Goal: Information Seeking & Learning: Learn about a topic

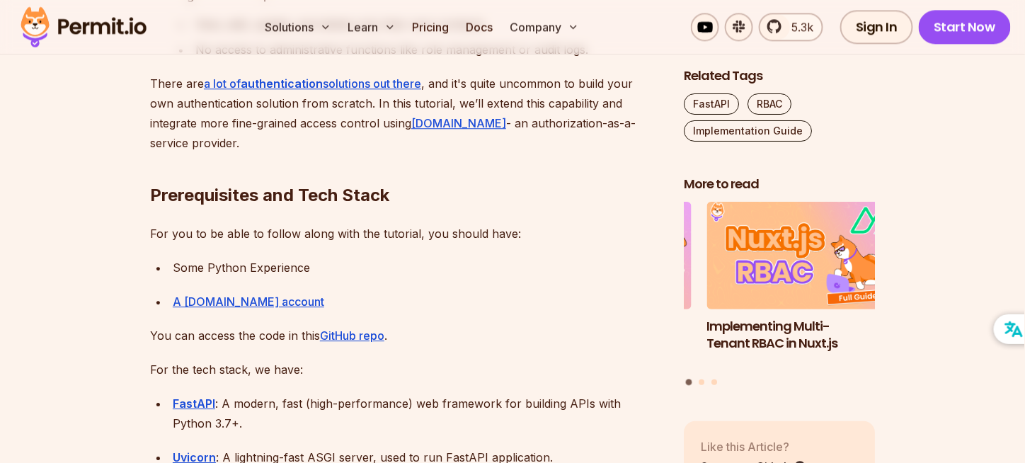
scroll to position [1274, 0]
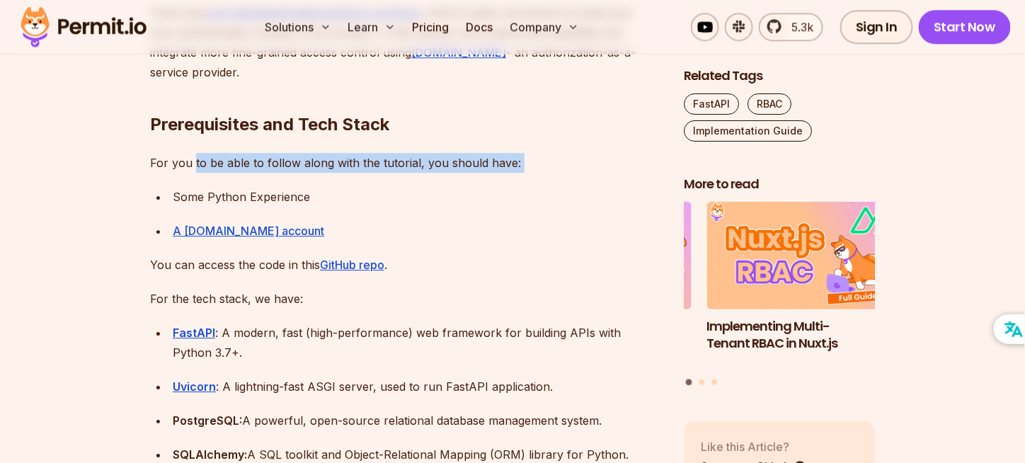
drag, startPoint x: 192, startPoint y: 169, endPoint x: 406, endPoint y: 173, distance: 213.7
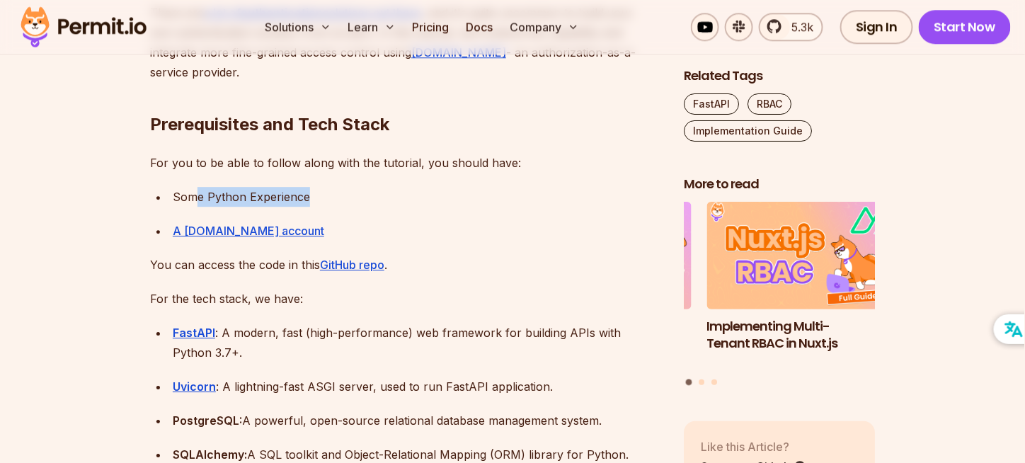
drag, startPoint x: 331, startPoint y: 196, endPoint x: 175, endPoint y: 192, distance: 155.7
click at [192, 192] on div "Some Python Experience" at bounding box center [417, 197] width 488 height 20
click at [174, 169] on p "For you to be able to follow along with the tutorial, you should have:" at bounding box center [405, 163] width 511 height 20
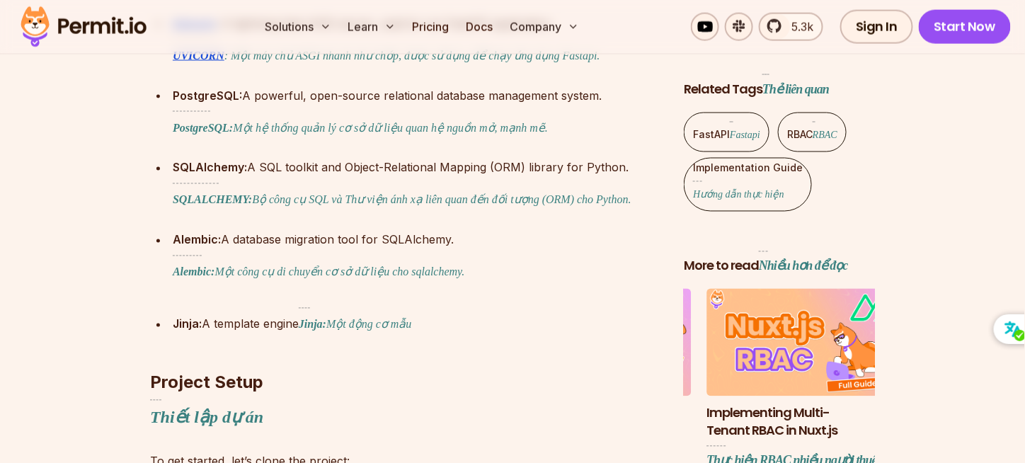
scroll to position [2488, 0]
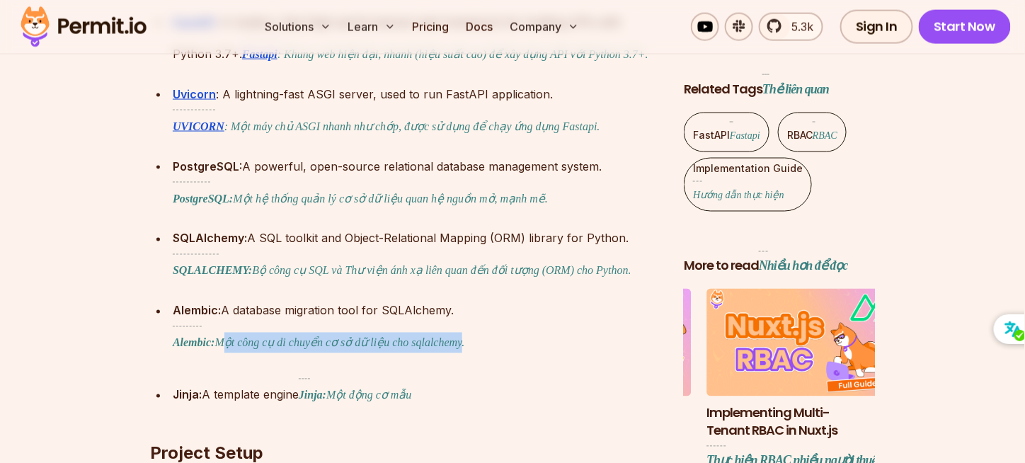
drag, startPoint x: 220, startPoint y: 297, endPoint x: 449, endPoint y: 297, distance: 228.6
click at [449, 326] on font "Alembic: Một công cụ di chuyển cơ sở dữ liệu cho sqlalchemy." at bounding box center [319, 337] width 292 height 23
drag, startPoint x: 459, startPoint y: 295, endPoint x: 215, endPoint y: 292, distance: 244.1
click at [215, 301] on div "Alembic: A database migration tool for SQLAlchemy. Alembic: Một công cụ di chuy…" at bounding box center [417, 330] width 488 height 58
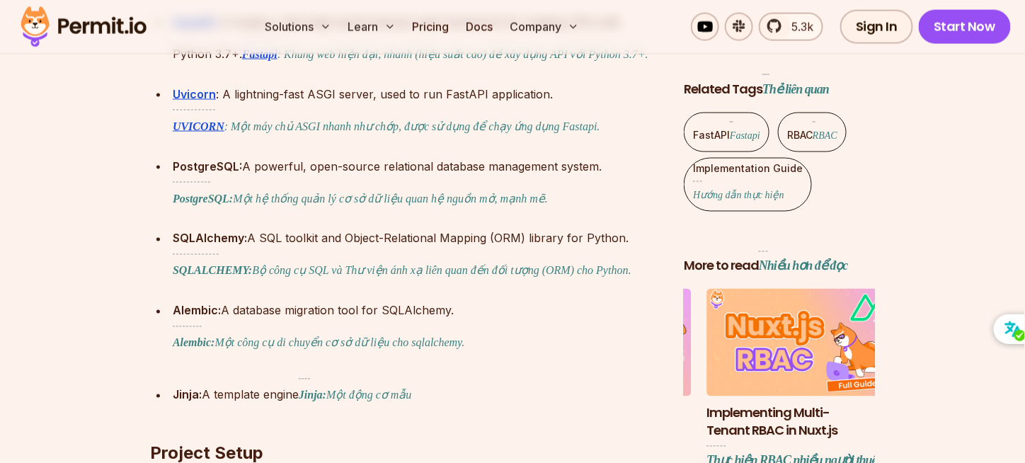
click at [367, 301] on div "Alembic: A database migration tool for SQLAlchemy. Alembic: Một công cụ di chuy…" at bounding box center [417, 330] width 488 height 58
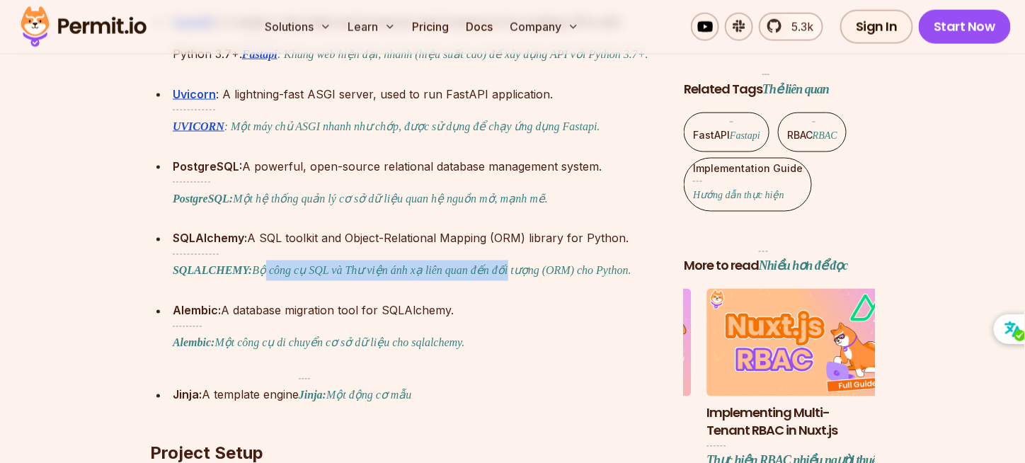
drag, startPoint x: 261, startPoint y: 221, endPoint x: 498, endPoint y: 224, distance: 237.1
click at [498, 254] on font "SQLALCHEMY: Bộ công cụ SQL và Thư viện ánh xạ liên quan đến đối tượng (ORM) cho…" at bounding box center [402, 265] width 459 height 23
drag, startPoint x: 530, startPoint y: 217, endPoint x: 355, endPoint y: 224, distance: 175.6
click at [355, 254] on font "SQLALCHEMY: Bộ công cụ SQL và Thư viện ánh xạ liên quan đến đối tượng (ORM) cho…" at bounding box center [402, 265] width 459 height 23
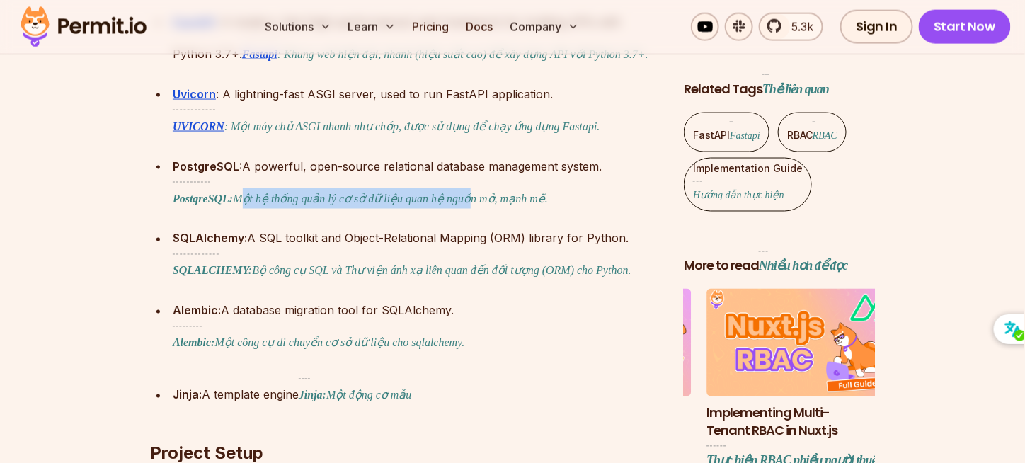
drag, startPoint x: 237, startPoint y: 145, endPoint x: 492, endPoint y: 153, distance: 255.6
click at [464, 182] on font "PostgreSQL: Một hệ thống quản lý cơ sở dữ liệu quan hệ nguồn mở, mạnh mẽ." at bounding box center [360, 195] width 375 height 27
drag, startPoint x: 530, startPoint y: 151, endPoint x: 219, endPoint y: 113, distance: 313.8
click at [219, 156] on div "PostgreSQL: A powerful, open-source relational database management system. Post…" at bounding box center [417, 185] width 488 height 58
click at [247, 182] on font "PostgreSQL: Một hệ thống quản lý cơ sở dữ liệu quan hệ nguồn mở, mạnh mẽ." at bounding box center [360, 195] width 375 height 27
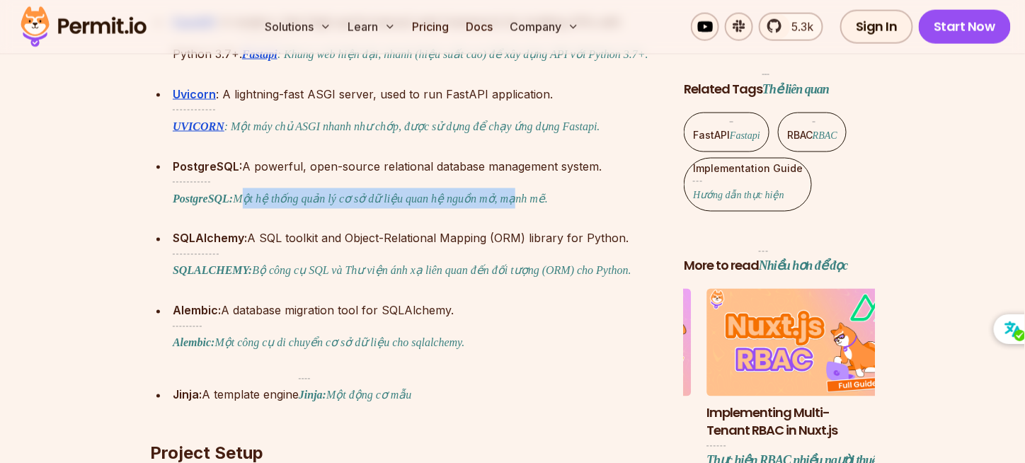
drag, startPoint x: 239, startPoint y: 153, endPoint x: 496, endPoint y: 153, distance: 256.9
click at [496, 182] on font "PostgreSQL: Một hệ thống quản lý cơ sở dữ liệu quan hệ nguồn mở, mạnh mẽ." at bounding box center [360, 193] width 375 height 23
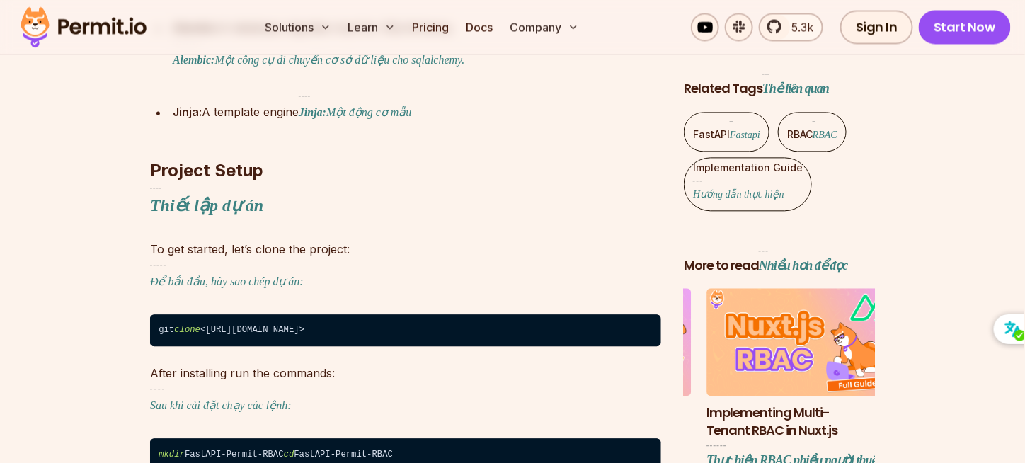
scroll to position [2842, 0]
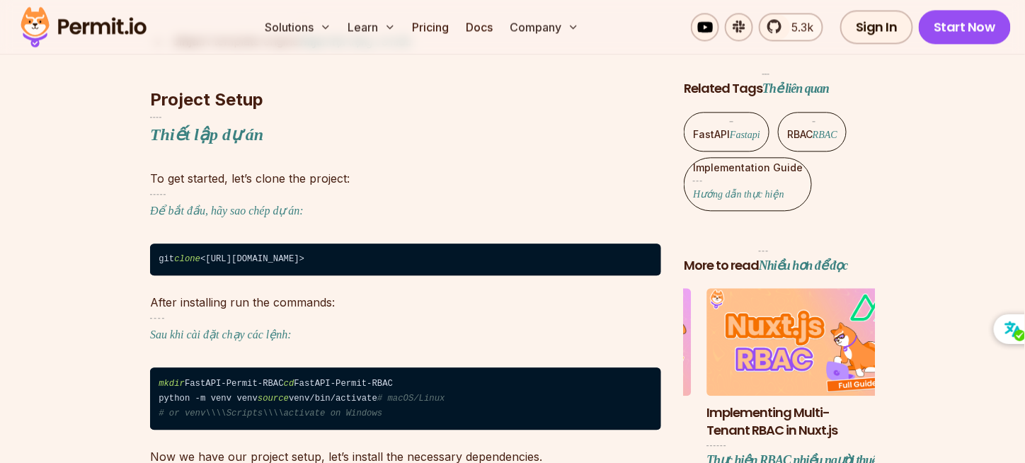
drag, startPoint x: 471, startPoint y: 209, endPoint x: 154, endPoint y: 195, distance: 318.0
click at [154, 243] on code "git clone <[URL][DOMAIN_NAME]>" at bounding box center [405, 259] width 511 height 33
click at [191, 292] on p "After installing run the commands: Sau khi cài đặt chạy các lệnh:" at bounding box center [405, 321] width 511 height 58
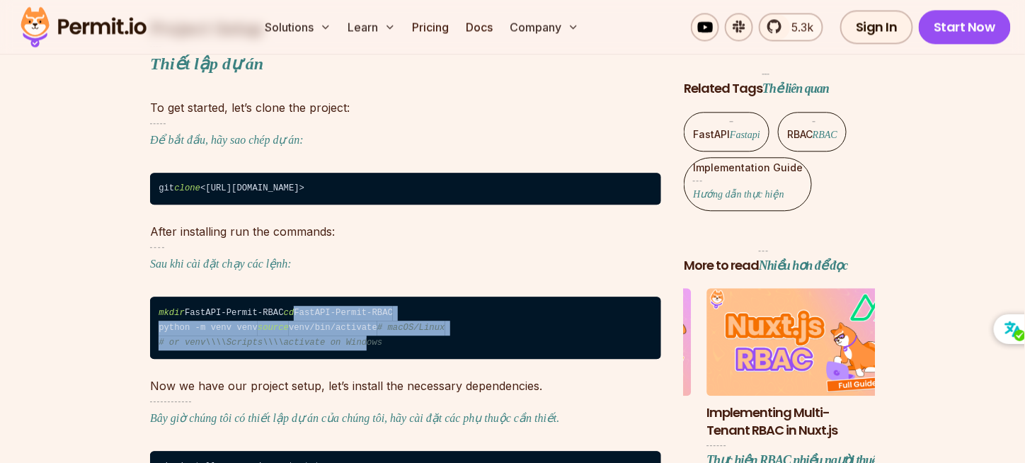
drag, startPoint x: 329, startPoint y: 322, endPoint x: 154, endPoint y: 267, distance: 184.0
click at [155, 296] on code "mkdir FastAPI-Permit-RBAC cd FastAPI-Permit-RBAC python -m venv venv source ven…" at bounding box center [405, 327] width 511 height 62
click at [298, 296] on code "mkdir FastAPI-Permit-RBAC cd FastAPI-Permit-RBAC python -m venv venv source ven…" at bounding box center [405, 327] width 511 height 62
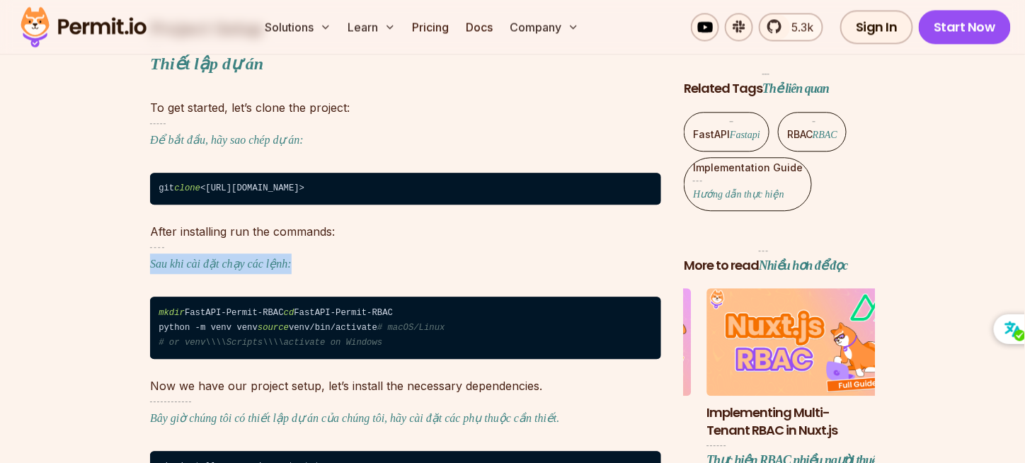
drag, startPoint x: 303, startPoint y: 214, endPoint x: 113, endPoint y: 218, distance: 190.4
click at [296, 221] on p "After installing run the commands: Sau khi cài đặt chạy các lệnh:" at bounding box center [405, 250] width 511 height 58
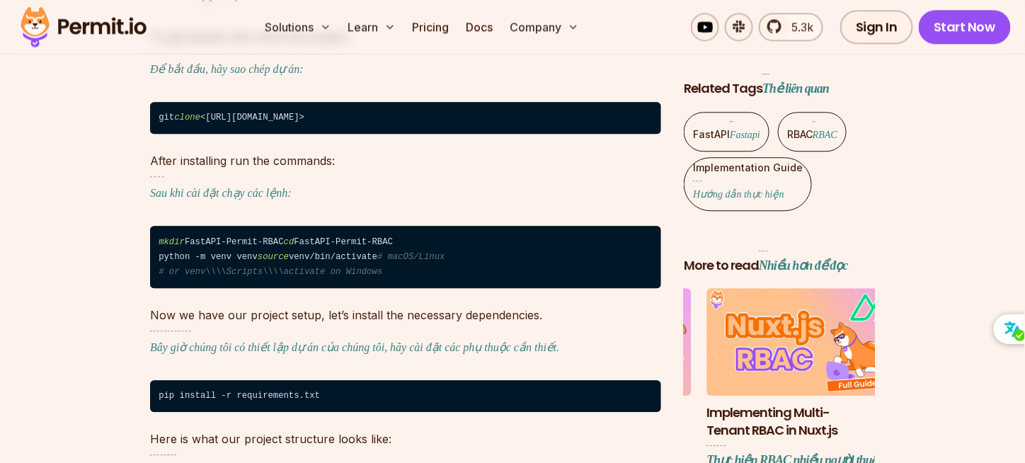
scroll to position [3054, 0]
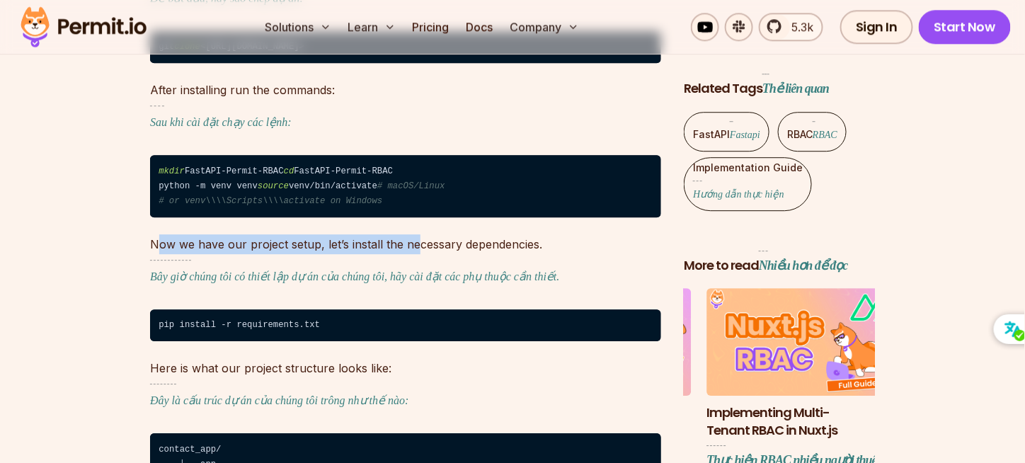
drag, startPoint x: 159, startPoint y: 221, endPoint x: 412, endPoint y: 230, distance: 252.8
click at [413, 234] on p "Now we have our project setup, let’s install the necessary dependencies. Bây gi…" at bounding box center [405, 263] width 511 height 58
click at [335, 260] on font "Bây giờ chúng tôi có thiết lập dự án của chúng tôi, hãy cài đặt các phụ thuộc c…" at bounding box center [355, 273] width 410 height 27
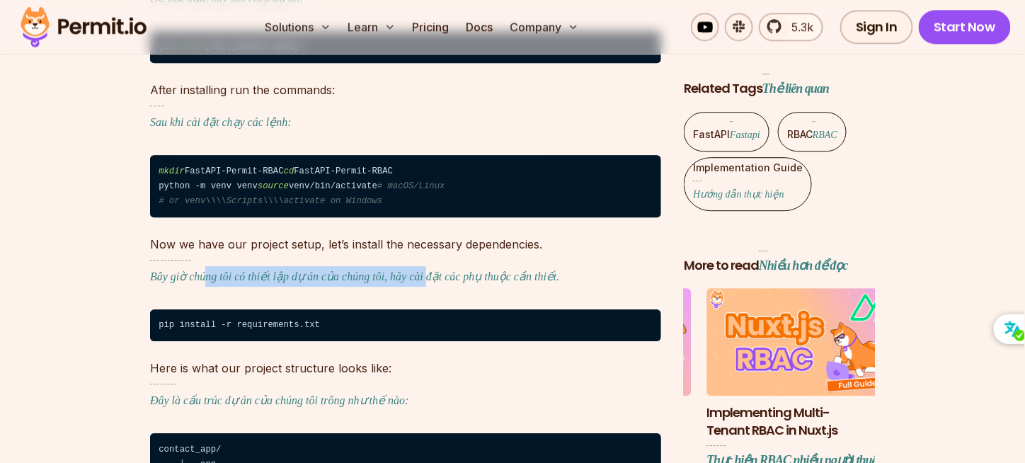
drag, startPoint x: 204, startPoint y: 254, endPoint x: 425, endPoint y: 258, distance: 220.8
click at [425, 260] on font "Bây giờ chúng tôi có thiết lập dự án của chúng tôi, hãy cài đặt các phụ thuộc c…" at bounding box center [355, 271] width 410 height 23
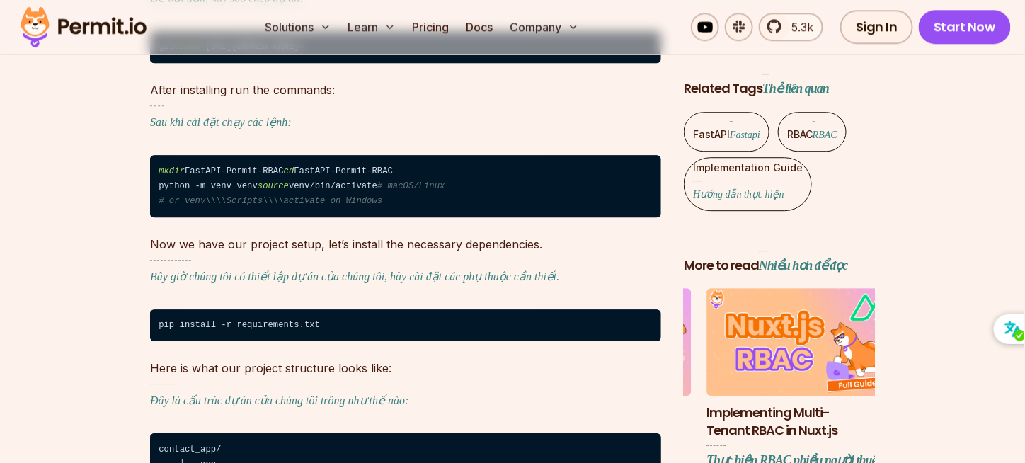
click at [437, 260] on font "Bây giờ chúng tôi có thiết lập dự án của chúng tôi, hãy cài đặt các phụ thuộc c…" at bounding box center [355, 271] width 410 height 23
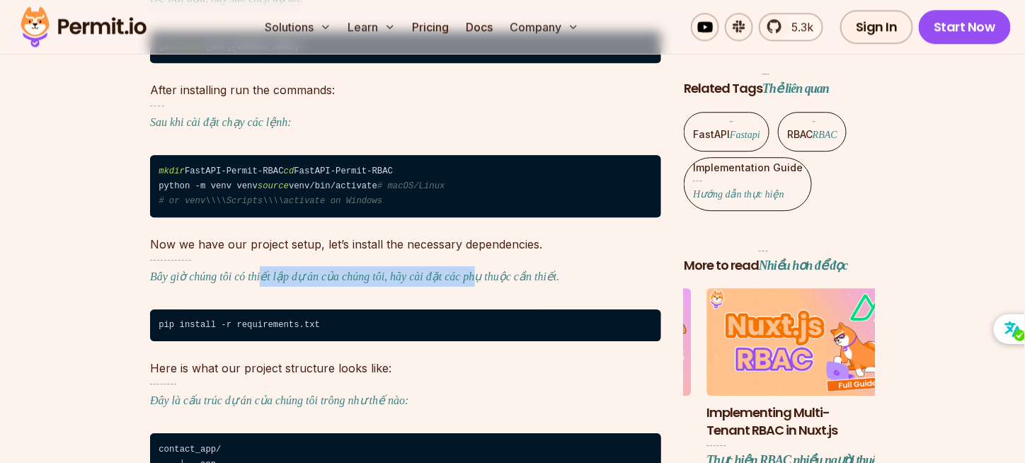
drag, startPoint x: 463, startPoint y: 259, endPoint x: 259, endPoint y: 250, distance: 204.7
click at [259, 260] on font "Bây giờ chúng tôi có thiết lập dự án của chúng tôi, hãy cài đặt các phụ thuộc c…" at bounding box center [355, 271] width 410 height 23
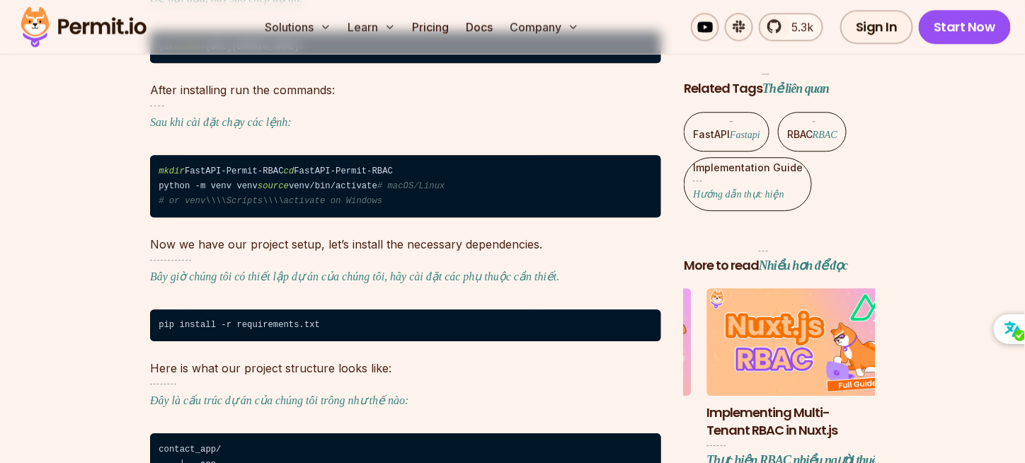
click at [230, 260] on font "Bây giờ chúng tôi có thiết lập dự án của chúng tôi, hãy cài đặt các phụ thuộc c…" at bounding box center [355, 271] width 410 height 23
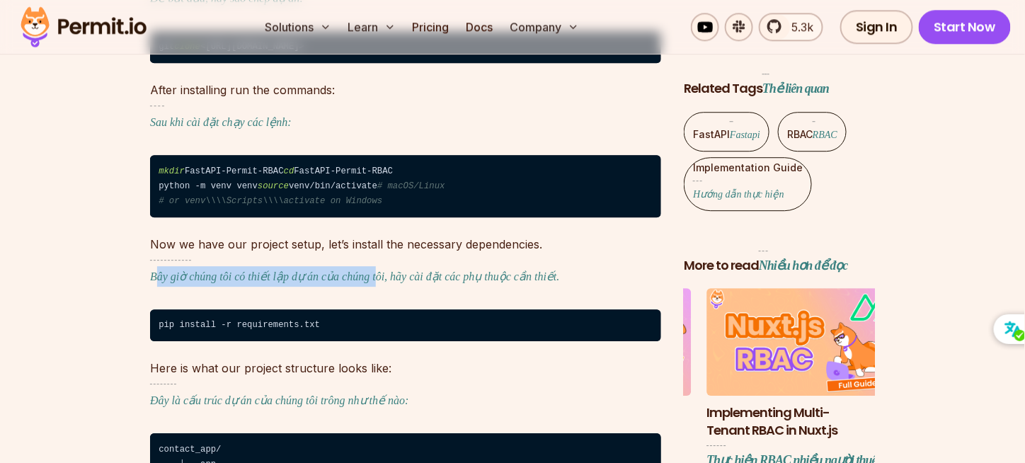
drag, startPoint x: 156, startPoint y: 253, endPoint x: 369, endPoint y: 253, distance: 213.0
click at [369, 260] on font "Bây giờ chúng tôi có thiết lập dự án của chúng tôi, hãy cài đặt các phụ thuộc c…" at bounding box center [355, 271] width 410 height 23
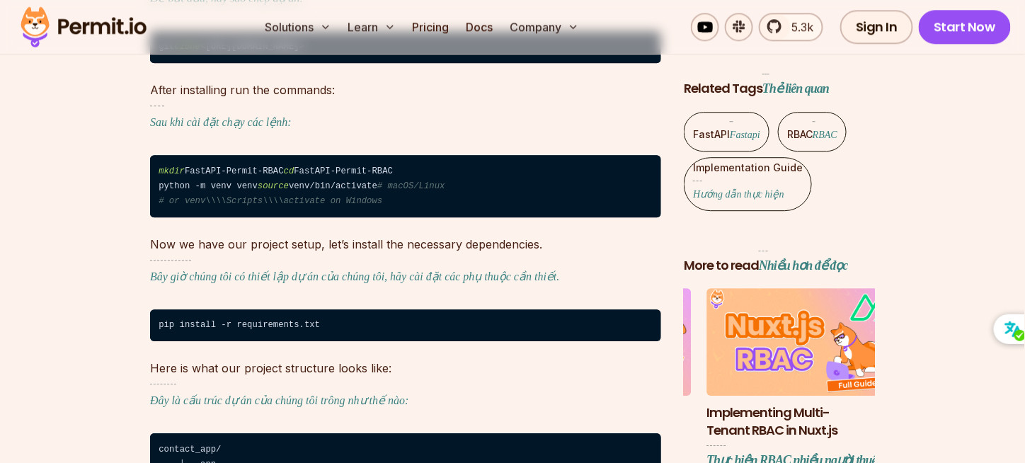
click at [387, 260] on font "Bây giờ chúng tôi có thiết lập dự án của chúng tôi, hãy cài đặt các phụ thuộc c…" at bounding box center [355, 271] width 410 height 23
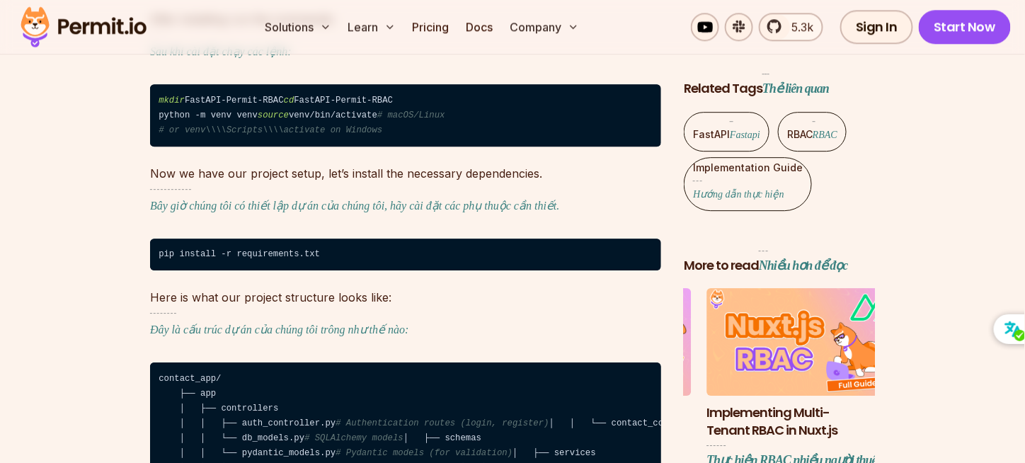
scroll to position [3266, 0]
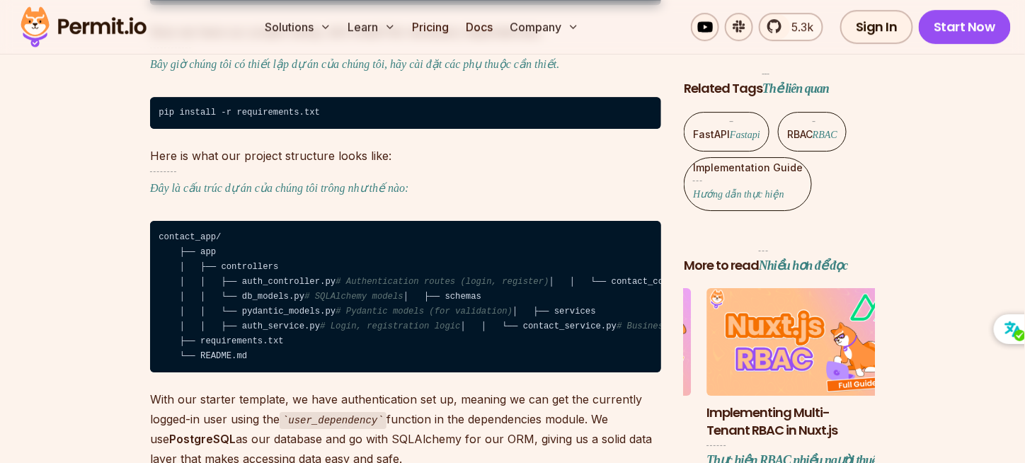
drag, startPoint x: 237, startPoint y: 263, endPoint x: 358, endPoint y: 265, distance: 121.0
click at [358, 265] on code "contact_app/ ├── app │ ├── controllers │ │ ├── auth_controller.py # Authenticat…" at bounding box center [405, 296] width 511 height 151
click at [720, 277] on span "# Contact CRUD routes" at bounding box center [774, 282] width 109 height 10
drag, startPoint x: 382, startPoint y: 271, endPoint x: 222, endPoint y: 270, distance: 159.9
click at [222, 270] on code "contact_app/ ├── app │ ├── controllers │ │ ├── auth_controller.py # Authenticat…" at bounding box center [405, 296] width 511 height 151
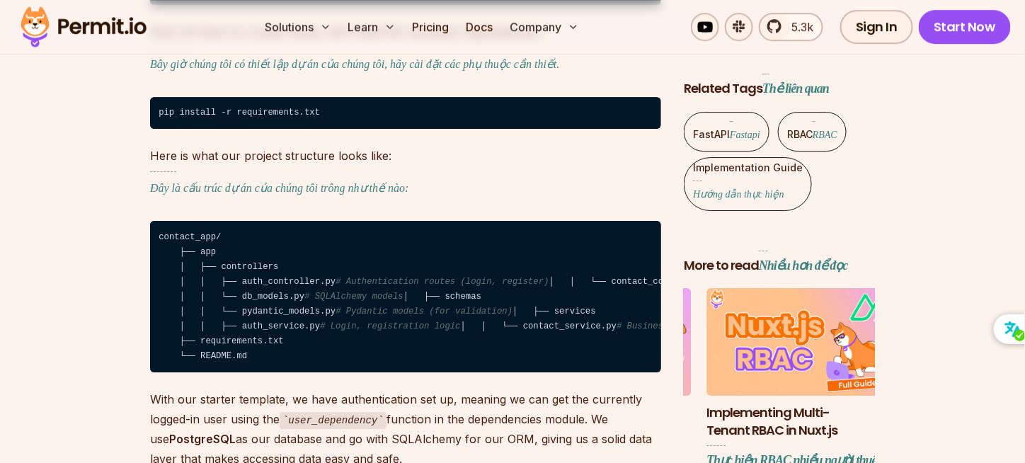
click at [215, 281] on code "contact_app/ ├── app │ ├── controllers │ │ ├── auth_controller.py # Authenticat…" at bounding box center [405, 296] width 511 height 151
drag, startPoint x: 238, startPoint y: 301, endPoint x: 320, endPoint y: 300, distance: 82.1
click at [320, 300] on code "contact_app/ ├── app │ ├── controllers │ │ ├── auth_controller.py # Authenticat…" at bounding box center [405, 296] width 511 height 151
click at [301, 315] on code "contact_app/ ├── app │ ├── controllers │ │ ├── auth_controller.py # Authenticat…" at bounding box center [405, 296] width 511 height 151
drag, startPoint x: 292, startPoint y: 324, endPoint x: 221, endPoint y: 330, distance: 71.0
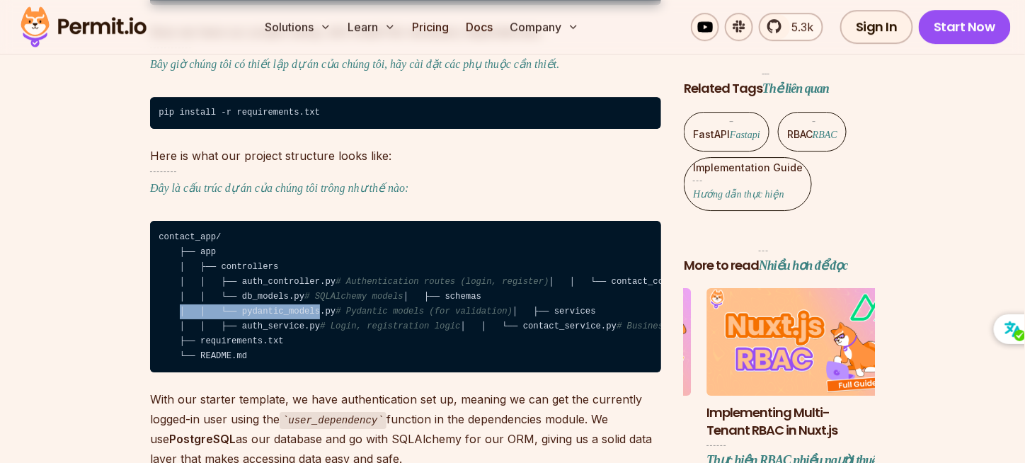
click at [236, 330] on code "contact_app/ ├── app │ ├── controllers │ │ ├── auth_controller.py # Authenticat…" at bounding box center [405, 296] width 511 height 151
click at [219, 342] on code "contact_app/ ├── app │ ├── controllers │ │ ├── auth_controller.py # Authenticat…" at bounding box center [405, 296] width 511 height 151
drag, startPoint x: 233, startPoint y: 335, endPoint x: 353, endPoint y: 332, distance: 120.3
click at [353, 332] on code "contact_app/ ├── app │ ├── controllers │ │ ├── auth_controller.py # Authenticat…" at bounding box center [405, 296] width 511 height 151
drag, startPoint x: 340, startPoint y: 353, endPoint x: 330, endPoint y: 358, distance: 11.7
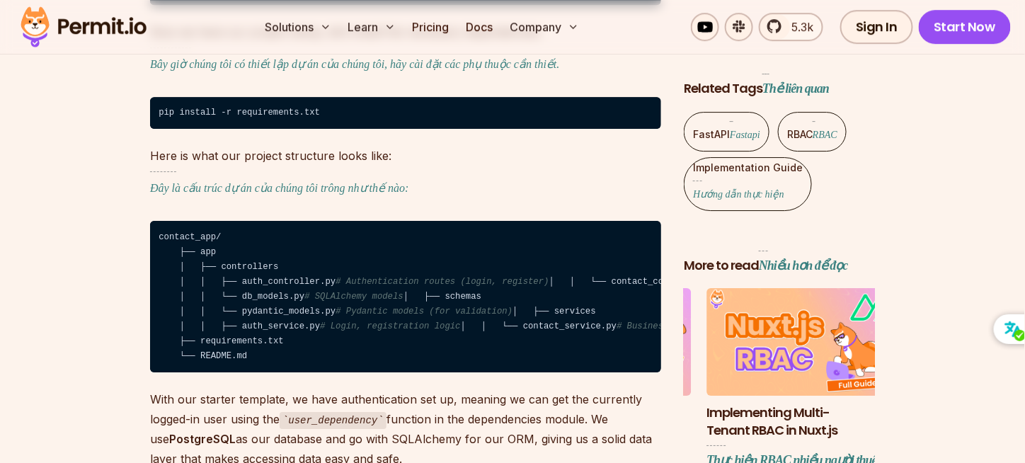
click at [340, 354] on code "contact_app/ ├── app │ ├── controllers │ │ ├── auth_controller.py # Authenticat…" at bounding box center [405, 296] width 511 height 151
drag, startPoint x: 311, startPoint y: 359, endPoint x: 250, endPoint y: 350, distance: 61.5
click at [250, 351] on code "contact_app/ ├── app │ ├── controllers │ │ ├── auth_controller.py # Authenticat…" at bounding box center [405, 296] width 511 height 151
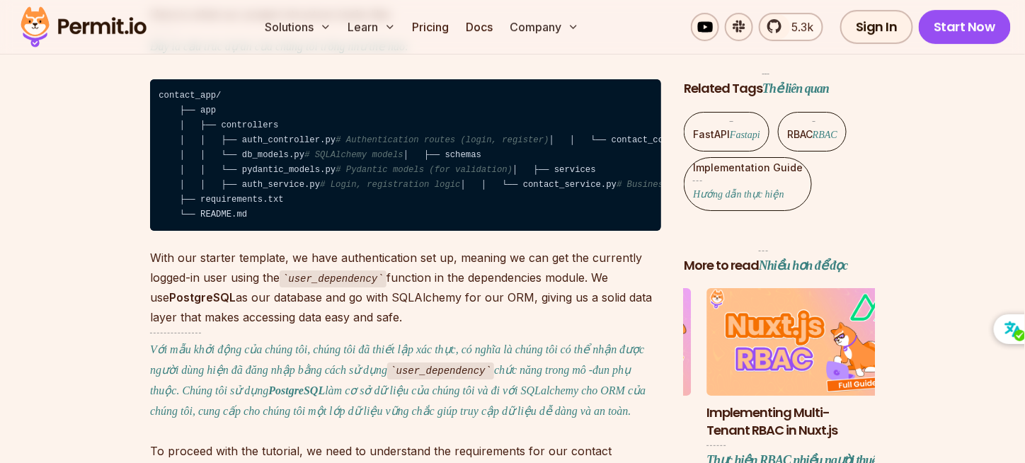
scroll to position [3549, 0]
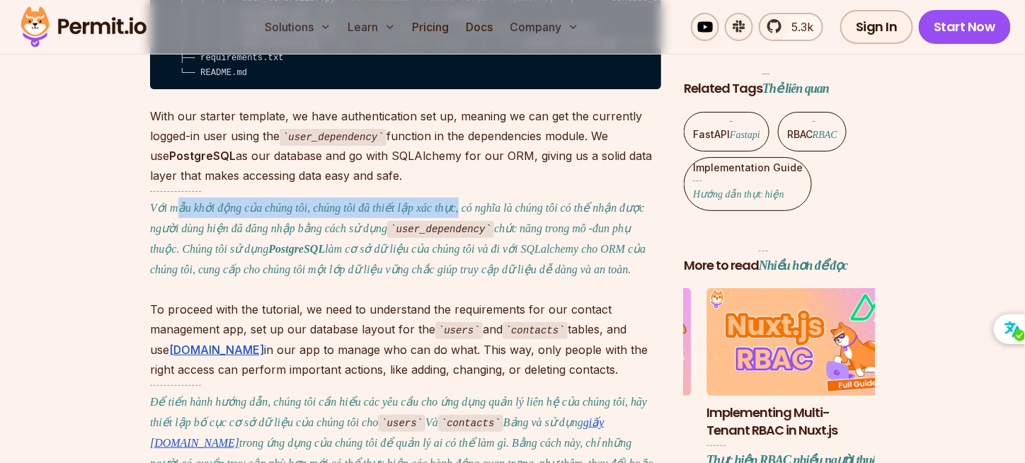
drag, startPoint x: 179, startPoint y: 295, endPoint x: 455, endPoint y: 296, distance: 276.0
click at [450, 279] on font "Với mẫu khởi động của chúng tôi, chúng tôi đã thiết lập xác thực, có nghĩa là c…" at bounding box center [405, 235] width 511 height 88
click at [471, 279] on font "Với mẫu khởi động của chúng tôi, chúng tôi đã thiết lập xác thực, có nghĩa là c…" at bounding box center [405, 235] width 511 height 88
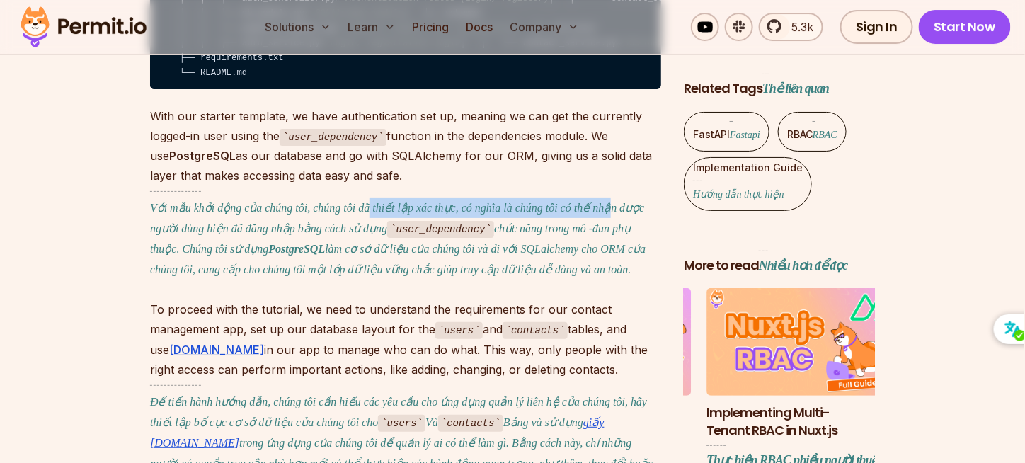
drag, startPoint x: 599, startPoint y: 291, endPoint x: 359, endPoint y: 283, distance: 240.0
click at [362, 275] on font "Với mẫu khởi động của chúng tôi, chúng tôi đã thiết lập xác thực, có nghĩa là c…" at bounding box center [405, 233] width 511 height 84
click at [277, 279] on font "Với mẫu khởi động của chúng tôi, chúng tôi đã thiết lập xác thực, có nghĩa là c…" at bounding box center [405, 235] width 511 height 88
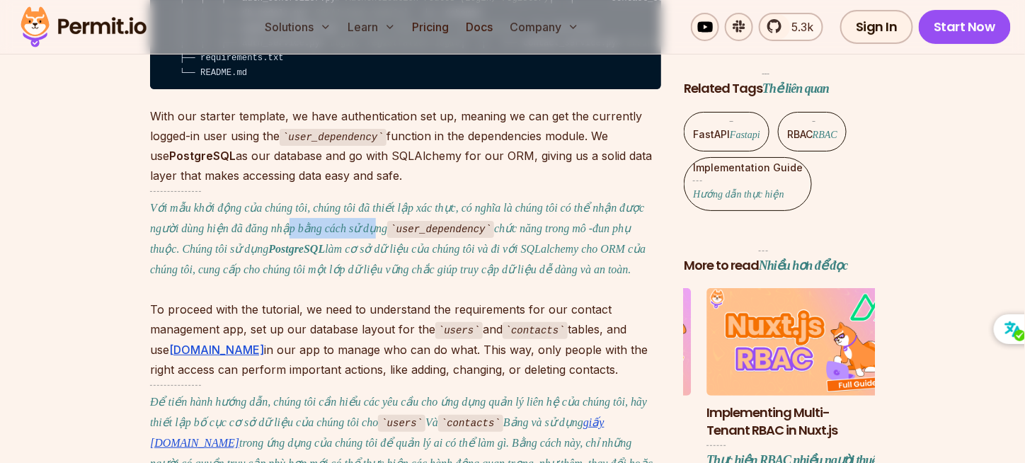
drag, startPoint x: 334, startPoint y: 309, endPoint x: 247, endPoint y: 306, distance: 87.1
click at [248, 275] on font "Với mẫu khởi động của chúng tôi, chúng tôi đã thiết lập xác thực, có nghĩa là c…" at bounding box center [405, 233] width 511 height 84
click at [247, 279] on font "Với mẫu khởi động của chúng tôi, chúng tôi đã thiết lập xác thực, có nghĩa là c…" at bounding box center [405, 235] width 511 height 88
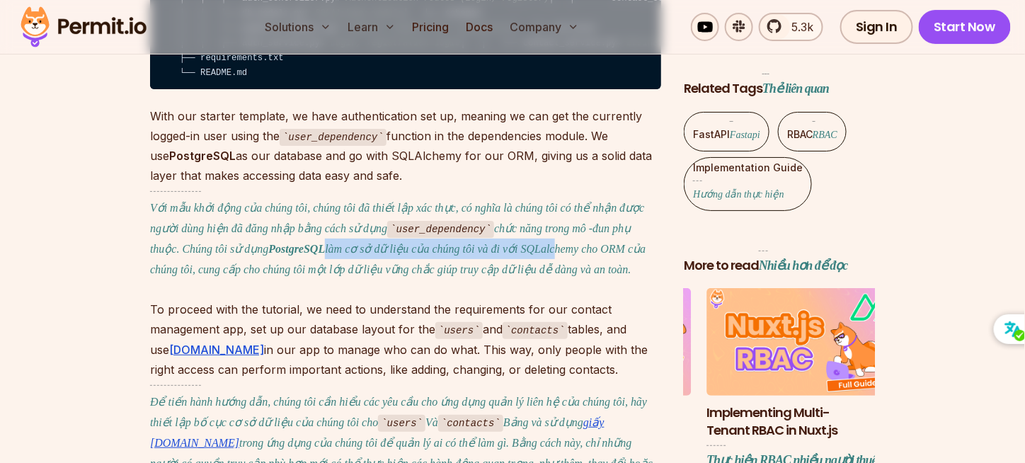
drag, startPoint x: 309, startPoint y: 323, endPoint x: 517, endPoint y: 326, distance: 207.3
click at [517, 275] on font "Với mẫu khởi động của chúng tôi, chúng tôi đã thiết lập xác thực, có nghĩa là c…" at bounding box center [405, 233] width 511 height 84
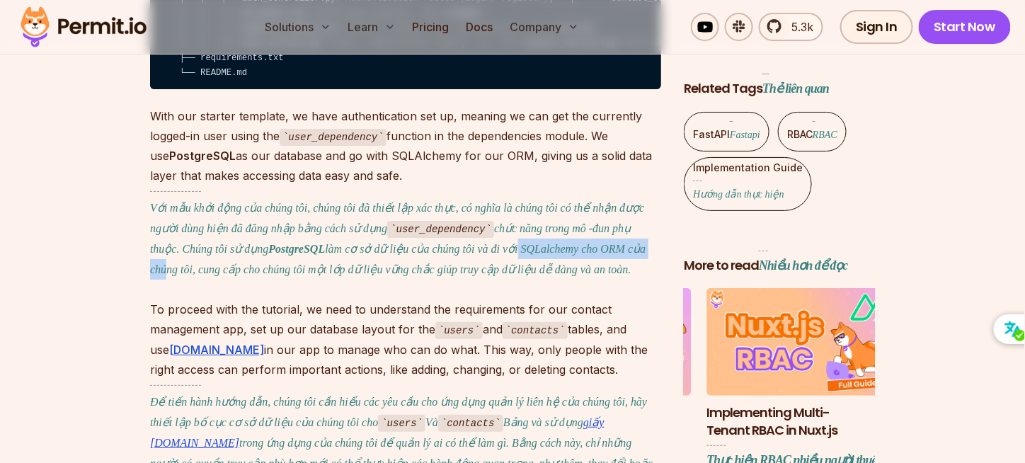
drag, startPoint x: 589, startPoint y: 334, endPoint x: 415, endPoint y: 328, distance: 174.9
click at [420, 279] on font "Với mẫu khởi động của chúng tôi, chúng tôi đã thiết lập xác thực, có nghĩa là c…" at bounding box center [405, 235] width 511 height 88
click at [307, 275] on font "Với mẫu khởi động của chúng tôi, chúng tôi đã thiết lập xác thực, có nghĩa là c…" at bounding box center [405, 233] width 511 height 84
drag, startPoint x: 219, startPoint y: 351, endPoint x: 510, endPoint y: 359, distance: 290.9
click at [491, 286] on p "With our starter template, we have authentication set up, meaning we can get th…" at bounding box center [405, 196] width 511 height 180
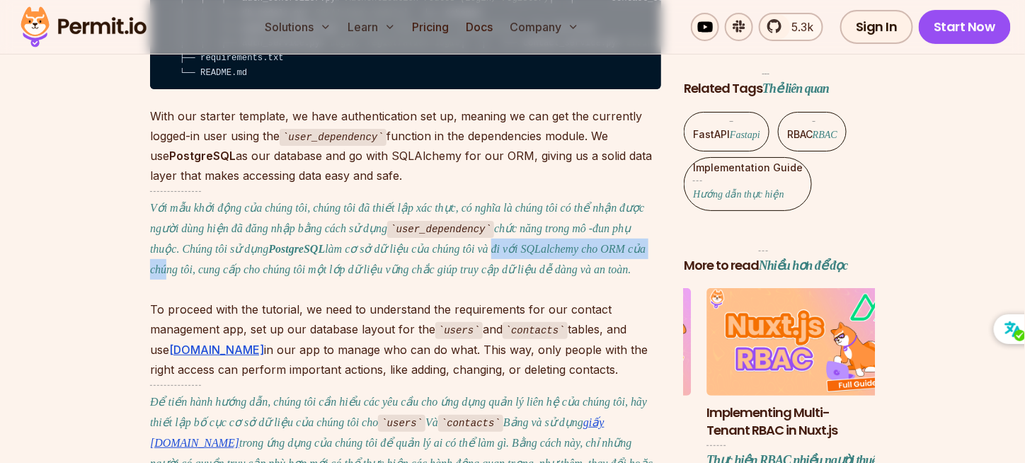
click at [505, 286] on p "With our starter template, we have authentication set up, meaning we can get th…" at bounding box center [405, 196] width 511 height 180
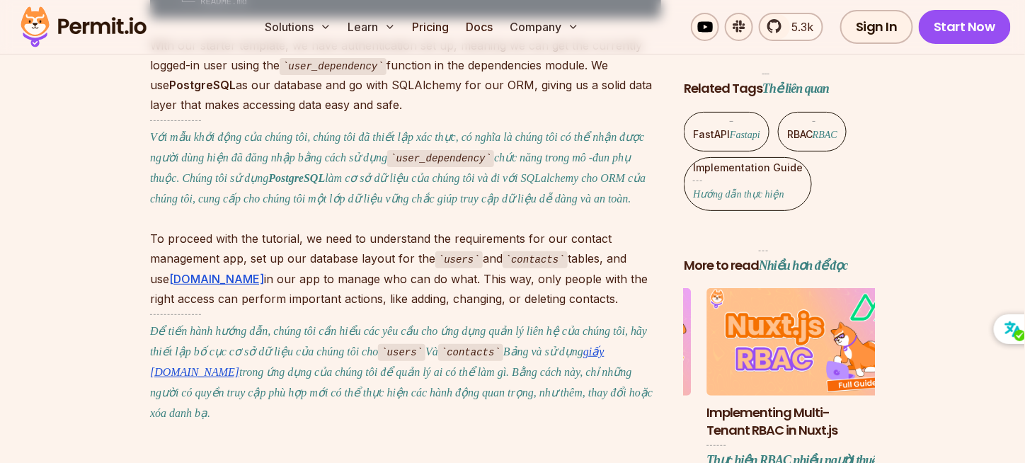
scroll to position [3691, 0]
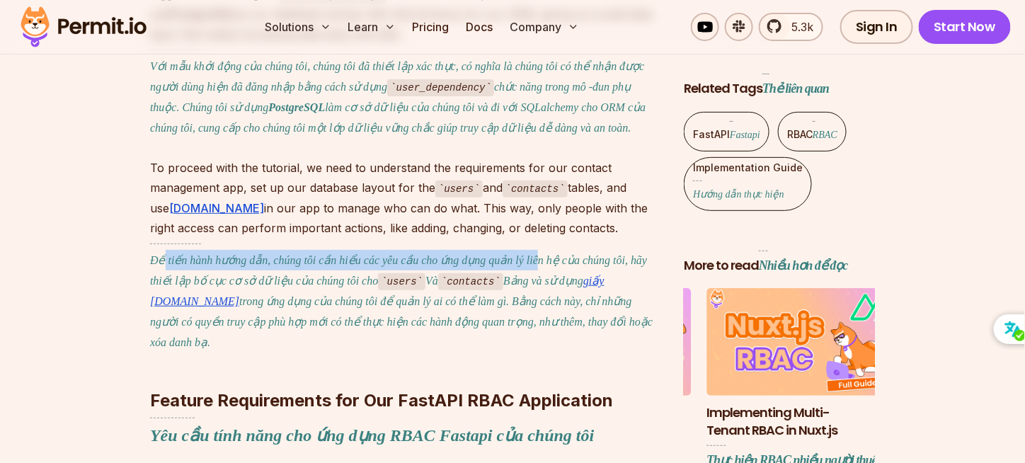
drag, startPoint x: 162, startPoint y: 334, endPoint x: 531, endPoint y: 338, distance: 368.7
click at [531, 338] on font "Để tiến hành hướng dẫn, chúng tôi cần hiểu các yêu cầu cho ứng dụng quản lý liê…" at bounding box center [405, 295] width 511 height 105
click at [604, 333] on font "Để tiến hành hướng dẫn, chúng tôi cần hiểu các yêu cầu cho ứng dụng quản lý liê…" at bounding box center [405, 295] width 511 height 105
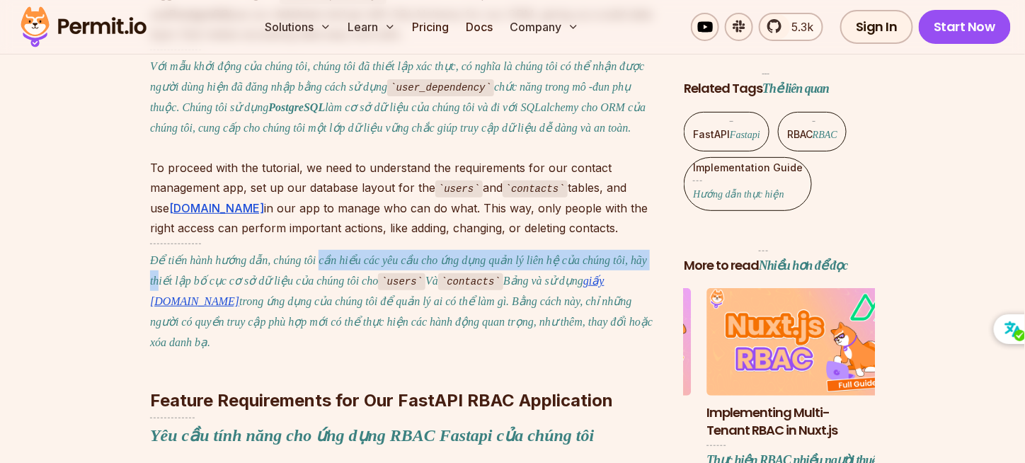
drag, startPoint x: 640, startPoint y: 340, endPoint x: 255, endPoint y: 338, distance: 384.2
click at [262, 338] on font "Để tiến hành hướng dẫn, chúng tôi cần hiểu các yêu cầu cho ứng dụng quản lý liê…" at bounding box center [405, 295] width 511 height 105
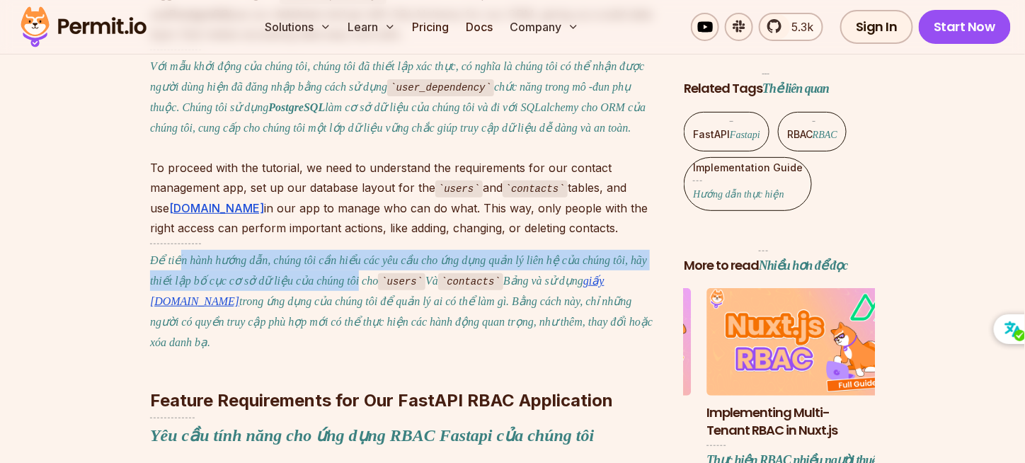
drag, startPoint x: 324, startPoint y: 353, endPoint x: 186, endPoint y: 350, distance: 138.0
click at [180, 346] on font "Để tiến hành hướng dẫn, chúng tôi cần hiểu các yêu cầu cho ứng dụng quản lý liê…" at bounding box center [405, 297] width 511 height 109
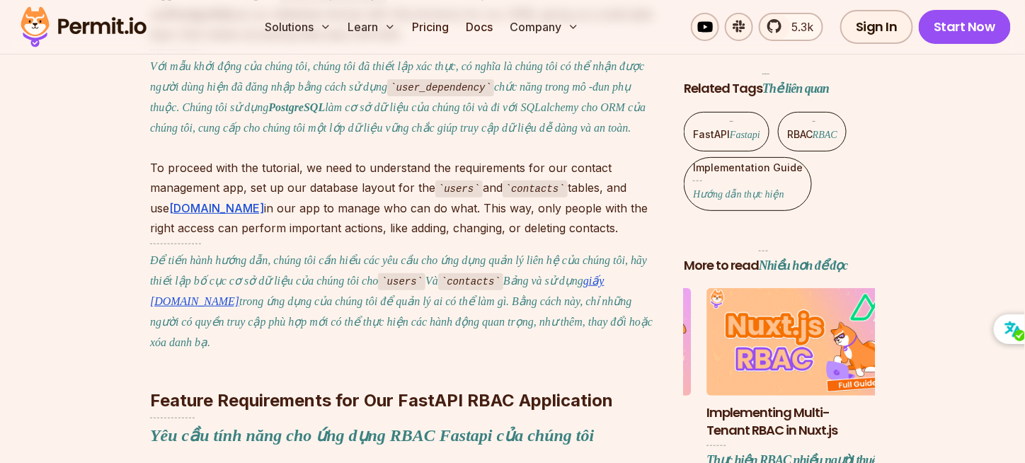
drag, startPoint x: 382, startPoint y: 372, endPoint x: 417, endPoint y: 378, distance: 35.8
click at [382, 348] on font "Để tiến hành hướng dẫn, chúng tôi cần hiểu các yêu cầu cho ứng dụng quản lý liê…" at bounding box center [405, 295] width 511 height 105
click at [535, 348] on font "Để tiến hành hướng dẫn, chúng tôi cần hiểu các yêu cầu cho ứng dụng quản lý liê…" at bounding box center [405, 295] width 511 height 105
click at [508, 352] on font "Để tiến hành hướng dẫn, chúng tôi cần hiểu các yêu cầu cho ứng dụng quản lý liê…" at bounding box center [405, 297] width 511 height 109
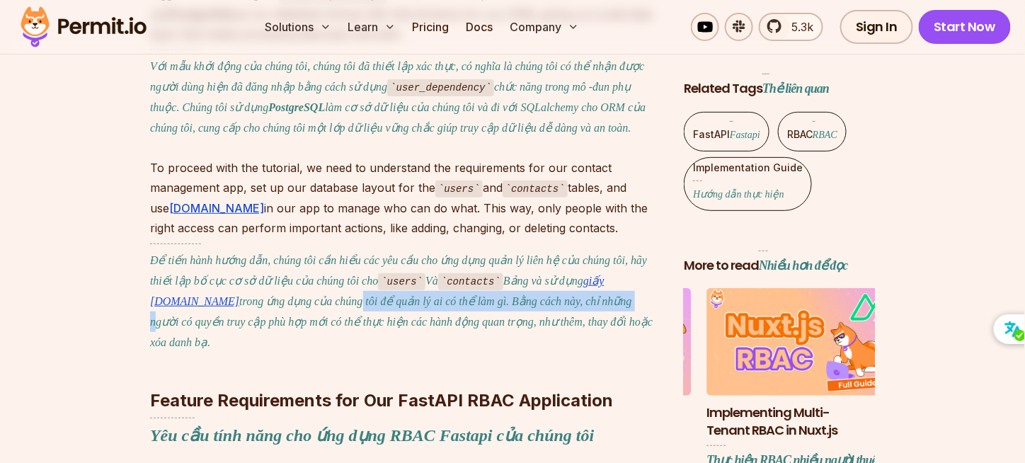
drag, startPoint x: 480, startPoint y: 383, endPoint x: 213, endPoint y: 376, distance: 266.9
click at [215, 352] on font "Để tiến hành hướng dẫn, chúng tôi cần hiểu các yêu cầu cho ứng dụng quản lý liê…" at bounding box center [405, 297] width 511 height 109
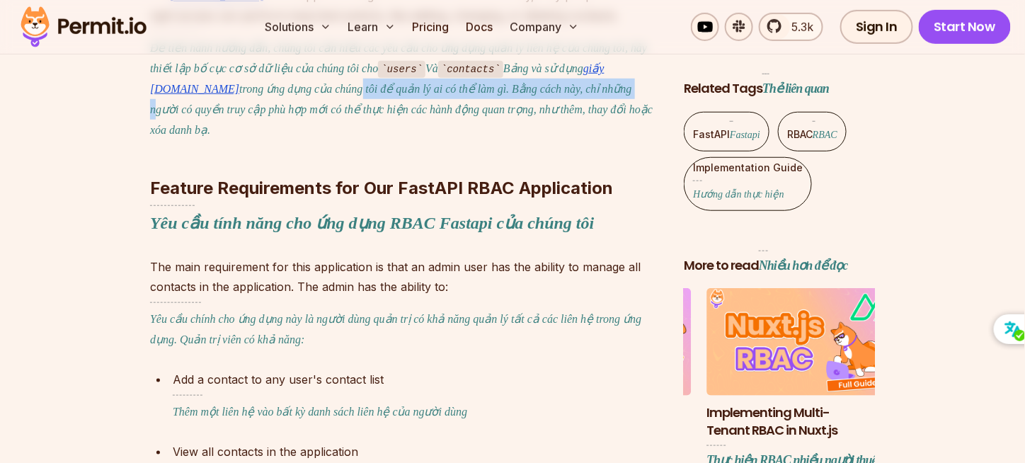
scroll to position [3974, 0]
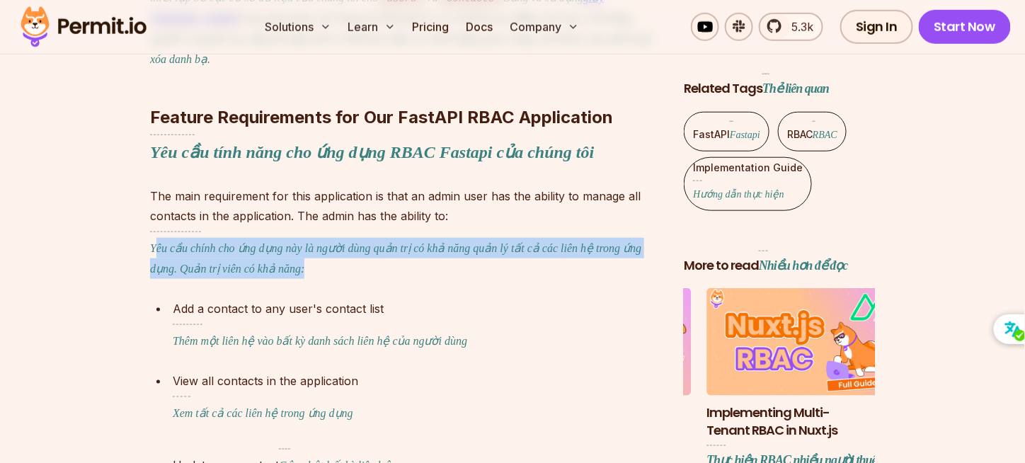
drag, startPoint x: 158, startPoint y: 300, endPoint x: 474, endPoint y: 323, distance: 316.4
click at [474, 279] on font "Yêu cầu chính cho ứng dụng này là người dùng quản trị có khả năng quản lý tất c…" at bounding box center [405, 254] width 511 height 47
click at [475, 279] on font "Yêu cầu chính cho ứng dụng này là người dùng quản trị có khả năng quản lý tất c…" at bounding box center [405, 254] width 511 height 47
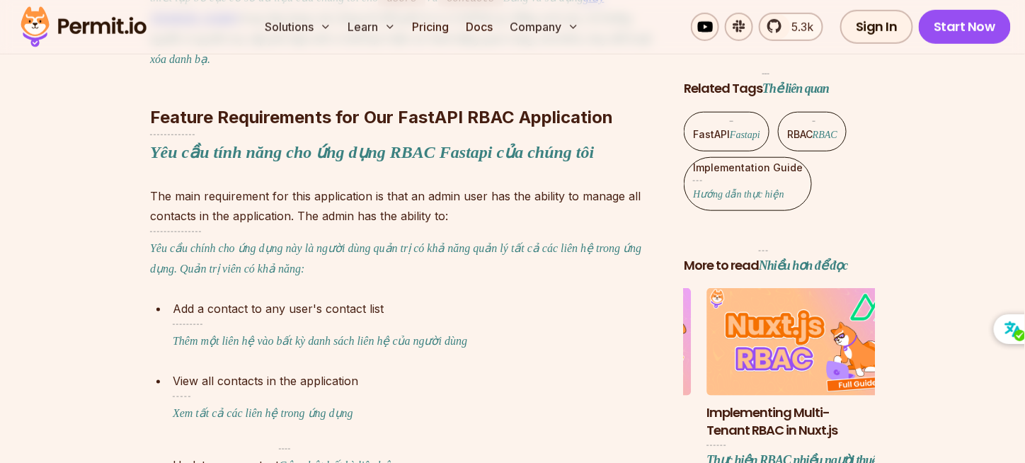
scroll to position [4045, 0]
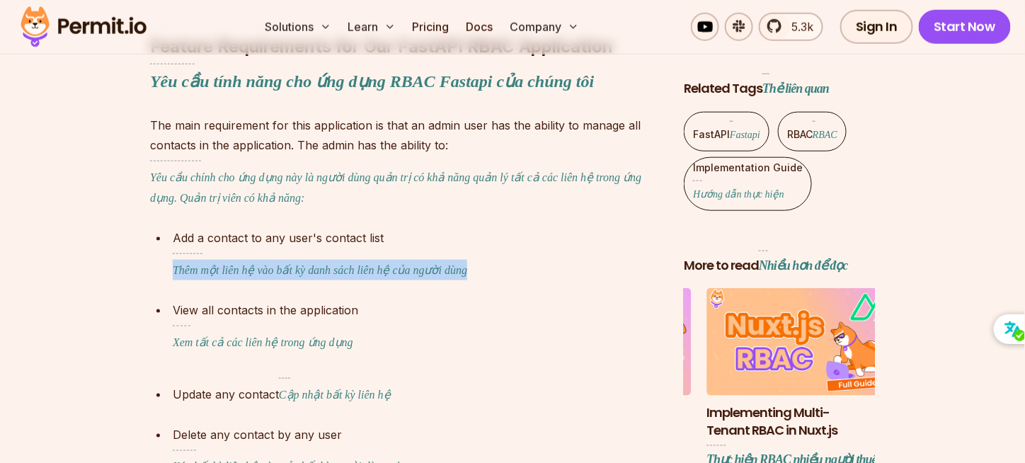
drag, startPoint x: 171, startPoint y: 321, endPoint x: 459, endPoint y: 327, distance: 288.8
click at [459, 286] on li "Add a contact to any user's contact list Thêm một liên hệ vào bất kỳ danh sách …" at bounding box center [414, 257] width 492 height 58
click at [416, 286] on div "Add a contact to any user's contact list Thêm một liên hệ vào bất kỳ danh sách …" at bounding box center [417, 257] width 488 height 58
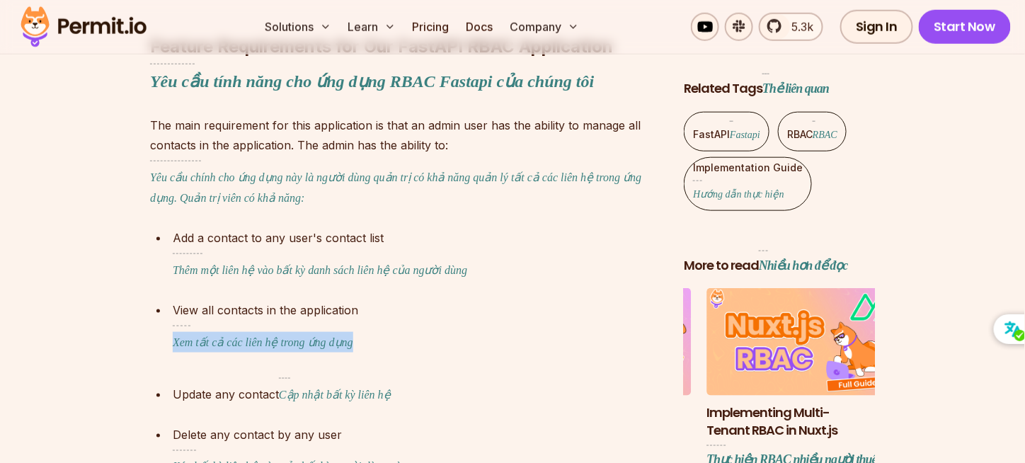
drag, startPoint x: 367, startPoint y: 390, endPoint x: 133, endPoint y: 383, distance: 233.6
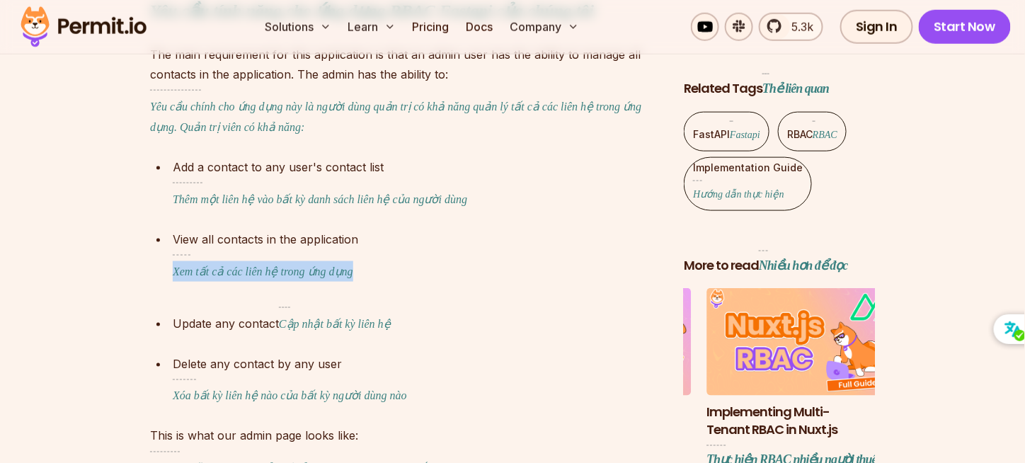
scroll to position [4186, 0]
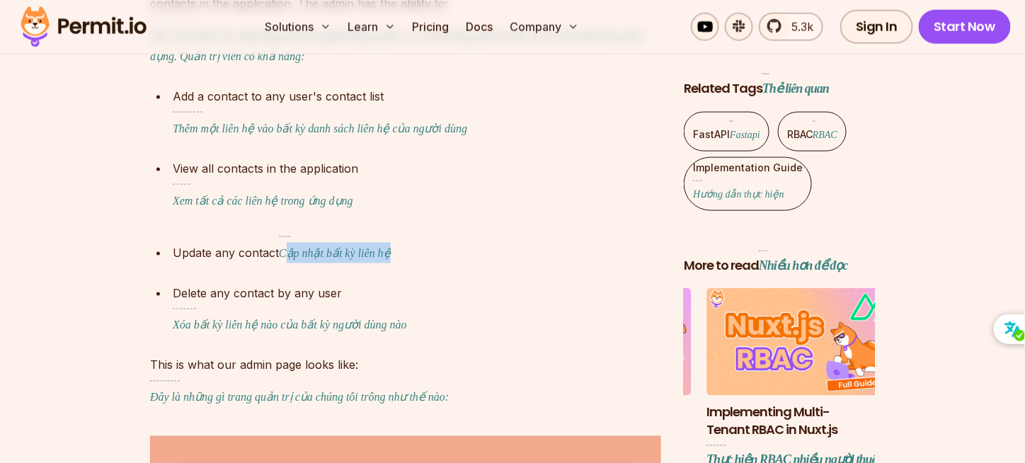
drag, startPoint x: 403, startPoint y: 303, endPoint x: 284, endPoint y: 298, distance: 118.3
click at [284, 269] on div "Update any contact Cập nhật bất kỳ liên hệ" at bounding box center [417, 250] width 488 height 38
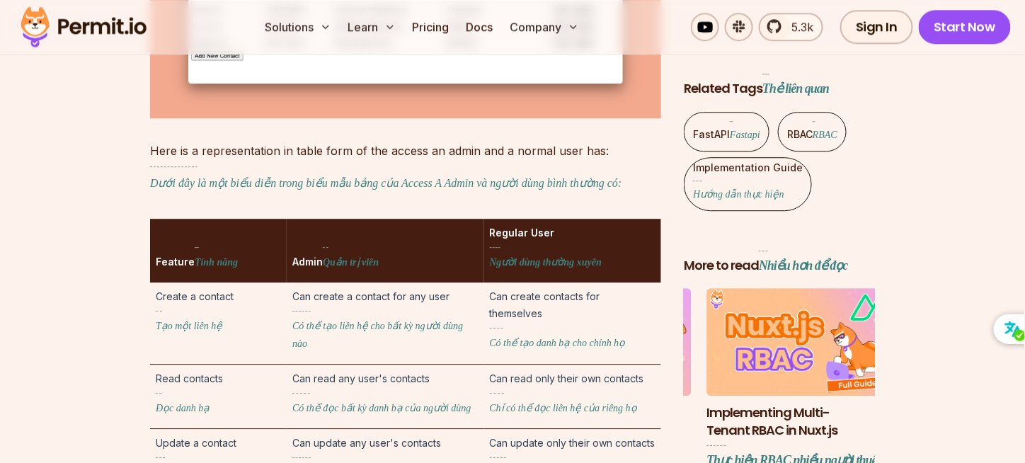
scroll to position [4894, 0]
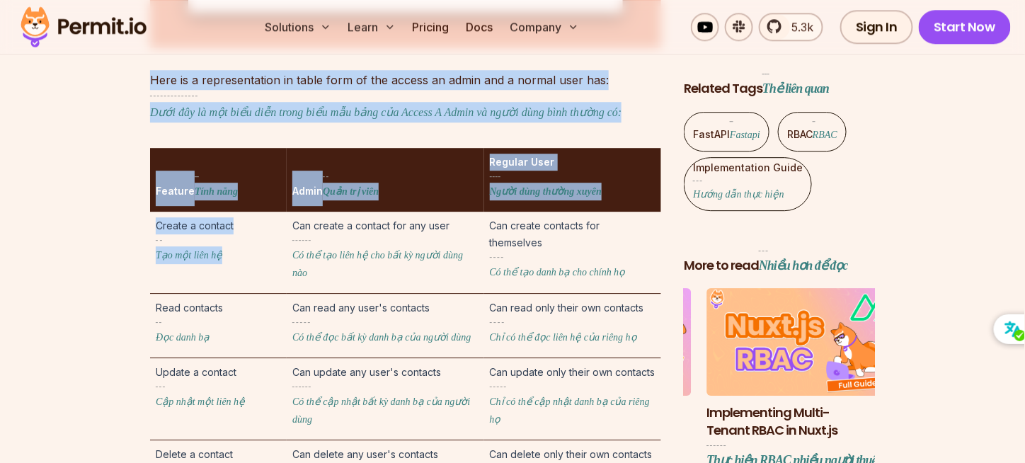
drag, startPoint x: 221, startPoint y: 304, endPoint x: 130, endPoint y: 304, distance: 90.6
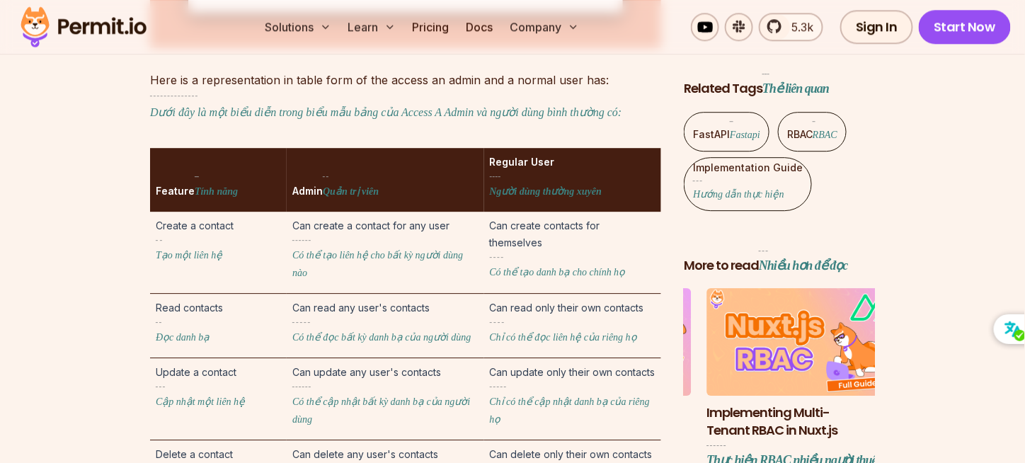
click at [235, 294] on td "Create a contact Tạo một liên hệ" at bounding box center [218, 253] width 137 height 82
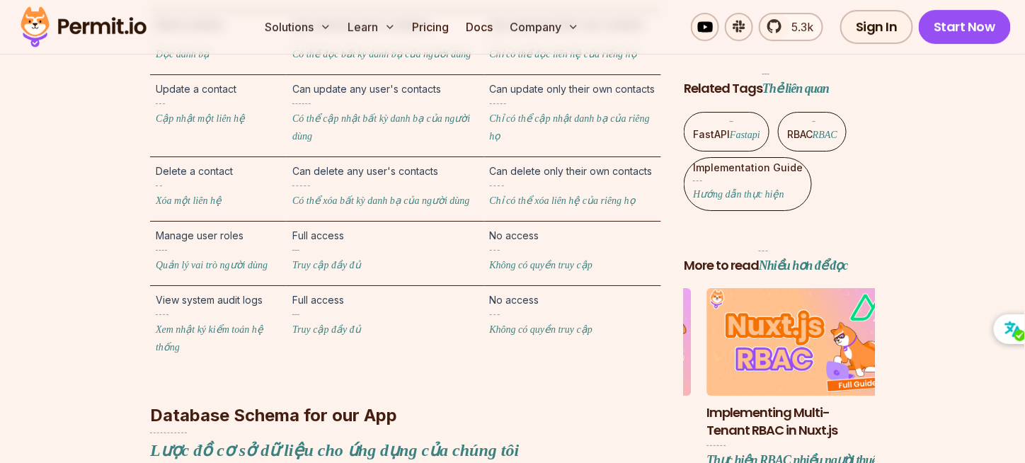
scroll to position [5318, 0]
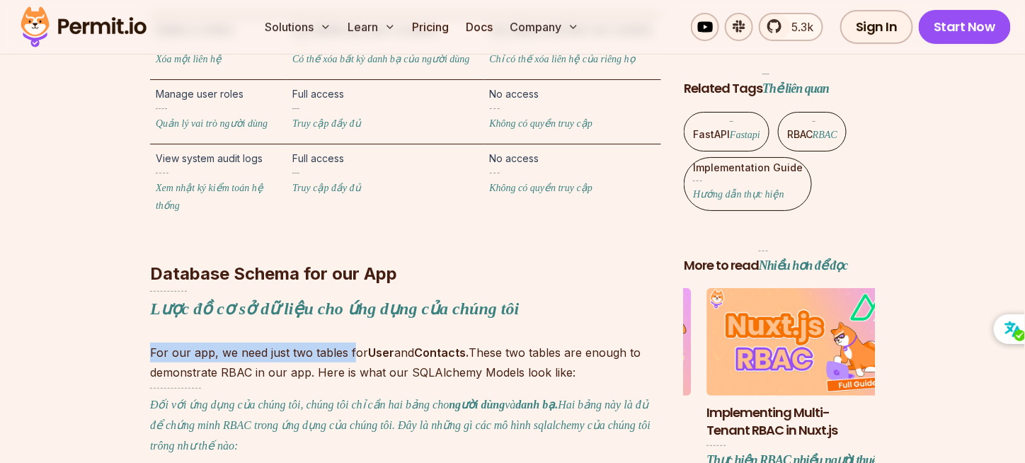
drag, startPoint x: 150, startPoint y: 371, endPoint x: 360, endPoint y: 375, distance: 210.2
click at [360, 375] on p "For our app, we need just two tables for User and Contacts. These two tables ar…" at bounding box center [405, 401] width 511 height 119
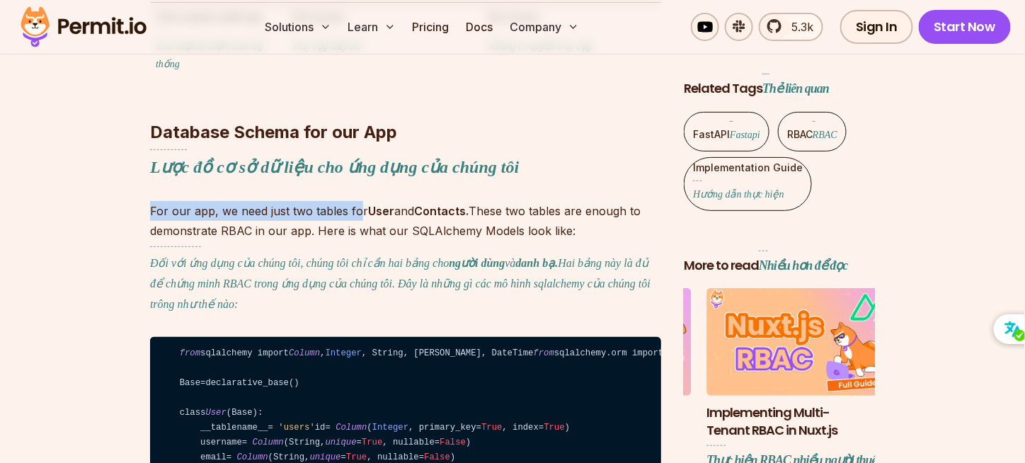
drag, startPoint x: 148, startPoint y: 282, endPoint x: 451, endPoint y: 290, distance: 302.9
click at [454, 269] on strong "người dùng" at bounding box center [477, 263] width 56 height 12
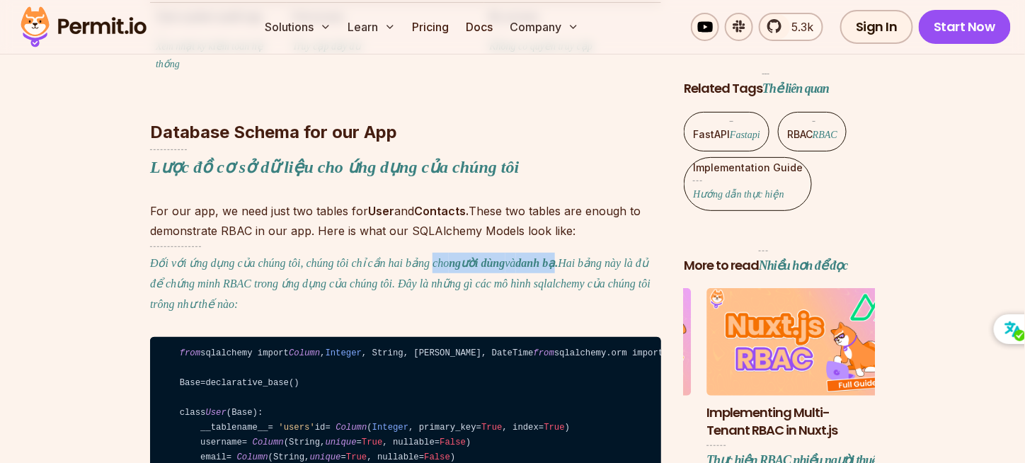
drag, startPoint x: 553, startPoint y: 287, endPoint x: 404, endPoint y: 292, distance: 149.4
click at [418, 285] on font "Đối với ứng dụng của chúng tôi, chúng tôi chỉ cần hai bảng cho người dùng và da…" at bounding box center [405, 278] width 511 height 64
drag, startPoint x: 357, startPoint y: 308, endPoint x: 342, endPoint y: 306, distance: 15.0
click at [354, 306] on font "Đối với ứng dụng của chúng tôi, chúng tôi chỉ cần hai bảng cho người dùng và da…" at bounding box center [405, 278] width 511 height 64
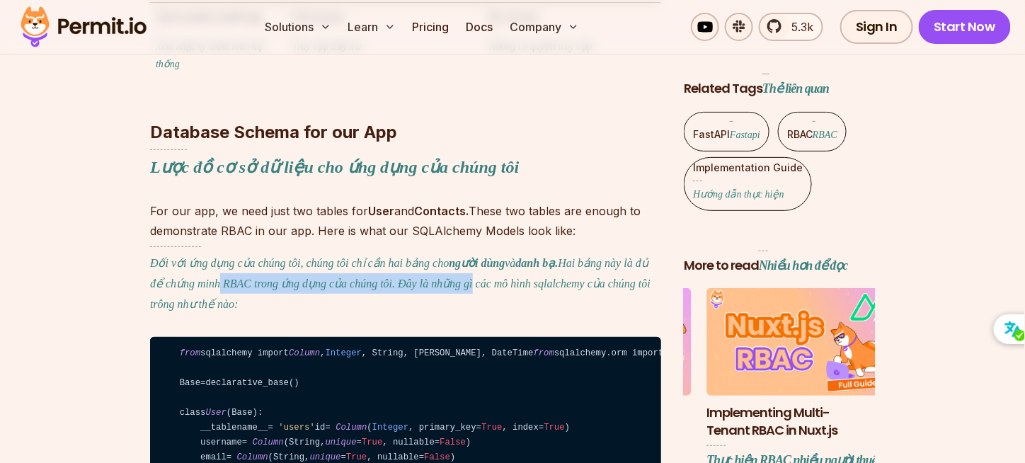
drag, startPoint x: 195, startPoint y: 302, endPoint x: 448, endPoint y: 305, distance: 252.6
click at [448, 305] on font "Đối với ứng dụng của chúng tôi, chúng tôi chỉ cần hai bảng cho người dùng và da…" at bounding box center [405, 278] width 511 height 64
click at [454, 304] on font "Đối với ứng dụng của chúng tôi, chúng tôi chỉ cần hai bảng cho người dùng và da…" at bounding box center [405, 278] width 511 height 64
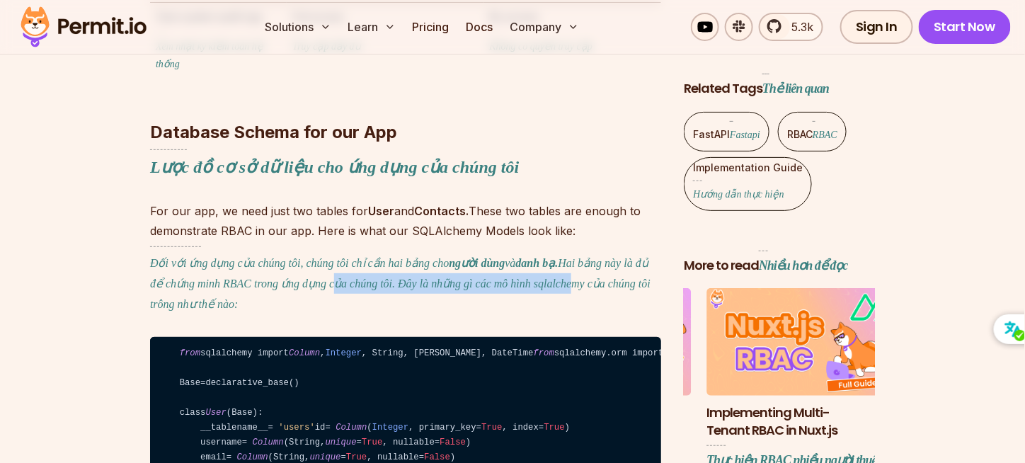
drag, startPoint x: 543, startPoint y: 308, endPoint x: 306, endPoint y: 305, distance: 237.8
click at [306, 305] on font "Đối với ứng dụng của chúng tôi, chúng tôi chỉ cần hai bảng cho người dùng và da…" at bounding box center [405, 278] width 511 height 64
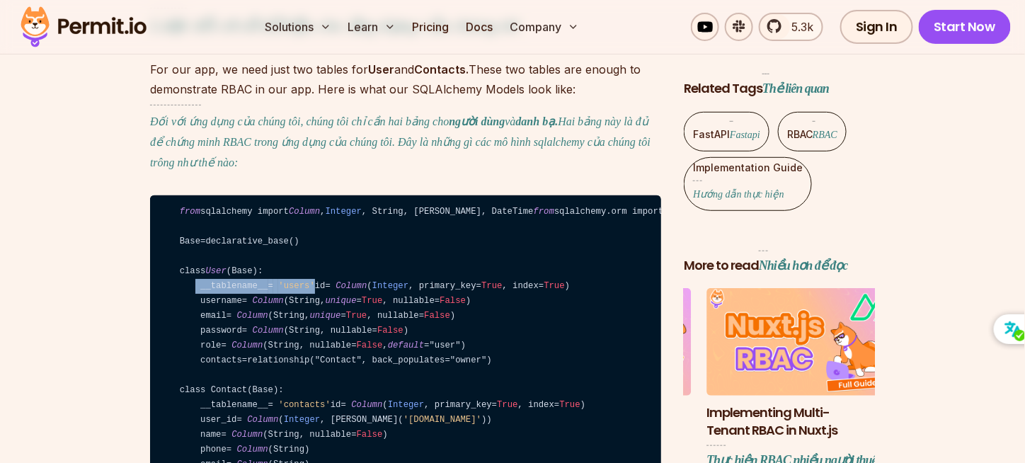
drag, startPoint x: 195, startPoint y: 331, endPoint x: 378, endPoint y: 335, distance: 182.6
click at [377, 335] on code "from sqlalchemy import Column , Integer , String, ForeignKey, DateTime from sql…" at bounding box center [405, 374] width 511 height 359
click at [379, 335] on code "from sqlalchemy import Column , Integer , String, ForeignKey, DateTime from sql…" at bounding box center [405, 374] width 511 height 359
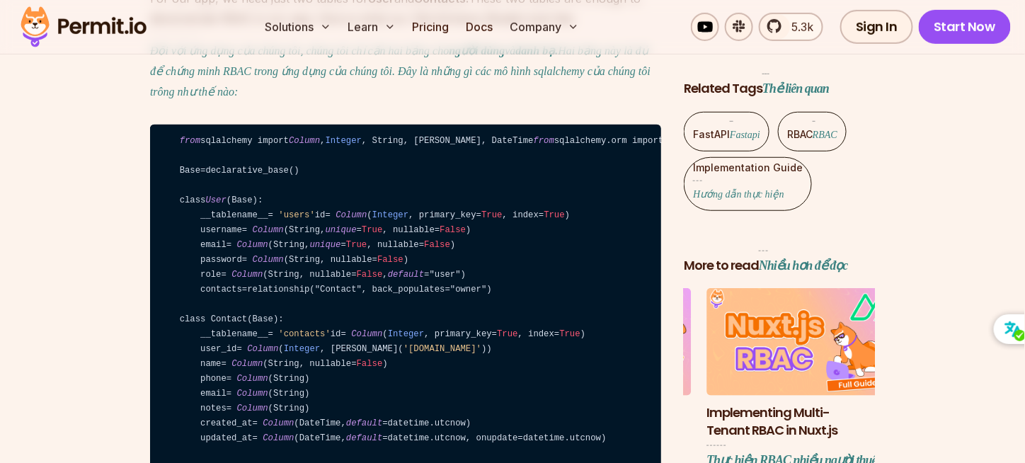
scroll to position [5743, 0]
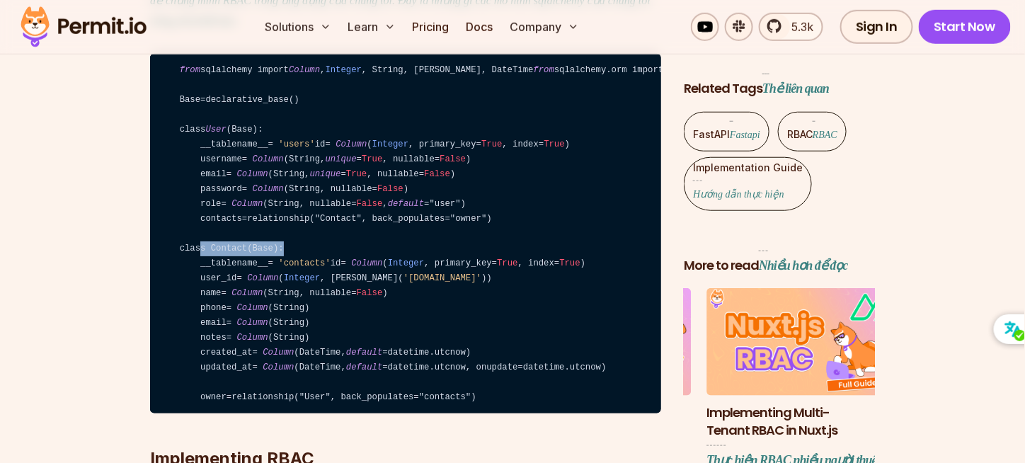
drag
click at [334, 325] on code "from sqlalchemy import Column , Integer , String, ForeignKey, DateTime from sql…" at bounding box center [405, 233] width 511 height 359
click at [333, 325] on code "from sqlalchemy import Column , Integer , String, ForeignKey, DateTime from sql…" at bounding box center [405, 233] width 511 height 359
click at [168, 340] on code "from sqlalchemy import Column , Integer , String, ForeignKey, DateTime from sql…" at bounding box center [405, 233] width 511 height 359
click at [193, 344] on code "from sqlalchemy import Column , Integer , String, ForeignKey, DateTime from sql…" at bounding box center [405, 233] width 511 height 359
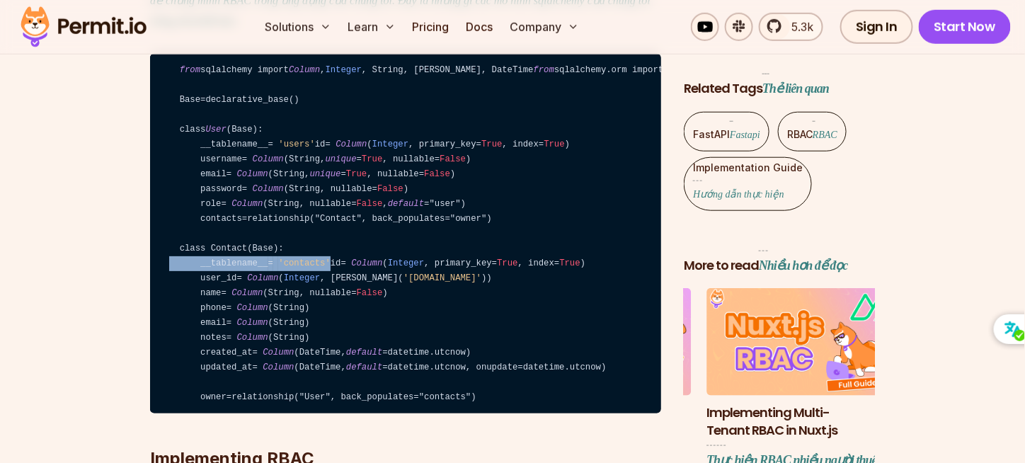
click at [439, 370] on code "from sqlalchemy import Column , Integer , String, ForeignKey, DateTime from sql…" at bounding box center [405, 233] width 511 height 359
click at [367, 347] on code "from sqlalchemy import Column , Integer , String, ForeignKey, DateTime from sql…" at bounding box center [405, 233] width 511 height 359
click at [198, 339] on code "from sqlalchemy import Column , Integer , String, ForeignKey, DateTime from sql…" at bounding box center [405, 233] width 511 height 359
click at [253, 309] on code "from sqlalchemy import Column , Integer , String, ForeignKey, DateTime from sql…" at bounding box center [405, 233] width 511 height 359
click at [381, 277] on code "from sqlalchemy import Column , Integer , String, ForeignKey, DateTime from sql…" at bounding box center [405, 233] width 511 height 359
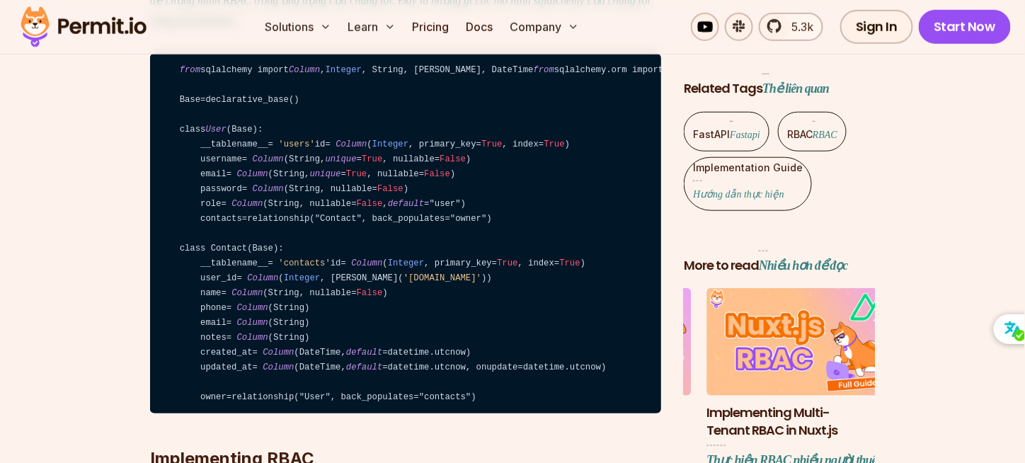
click at [411, 294] on code "from sqlalchemy import Column , Integer , String, ForeignKey, DateTime from sql…" at bounding box center [405, 233] width 511 height 359
click at [171, 226] on code "from sqlalchemy import Column , Integer , String, ForeignKey, DateTime from sql…" at bounding box center [405, 233] width 511 height 359
click at [315, 230] on code "from sqlalchemy import Column , Integer , String, ForeignKey, DateTime from sql…" at bounding box center [405, 233] width 511 height 359
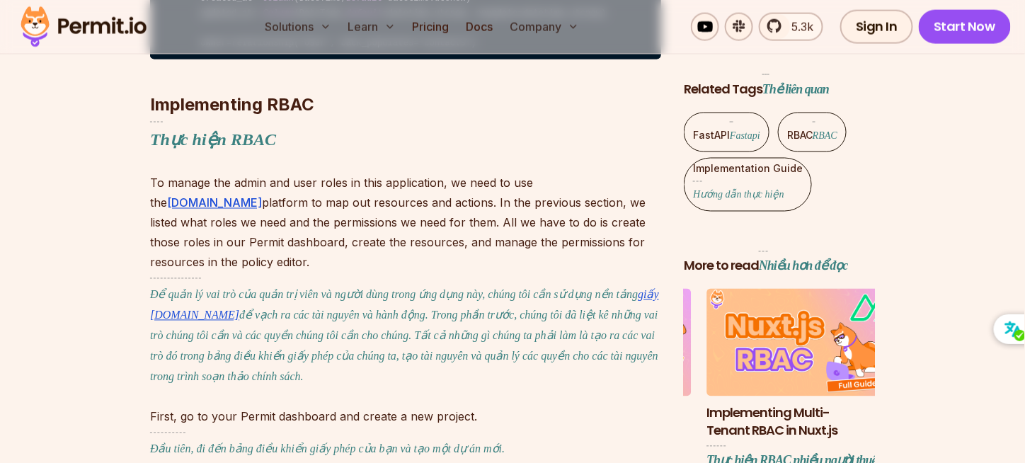
scroll to position [6167, 0]
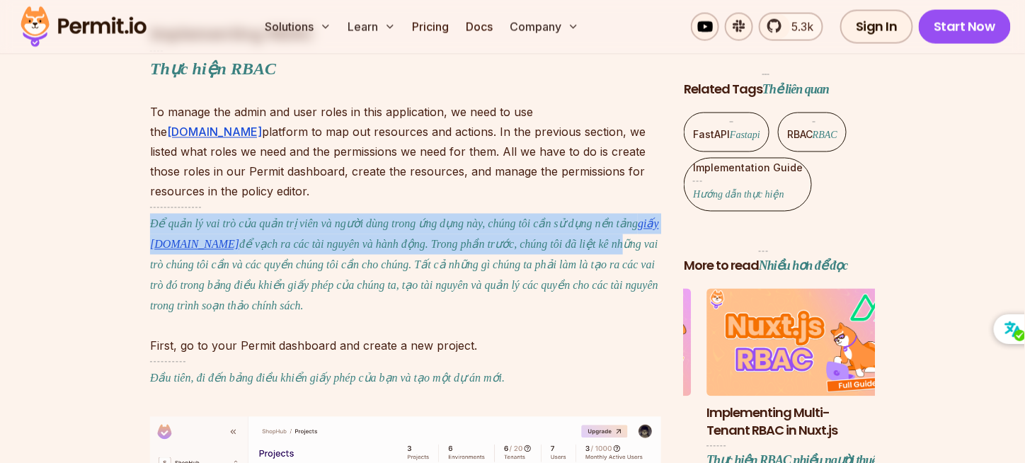
click at [553, 316] on font "Để quản lý vai trò của quản trị viên và người dùng trong ứng dụng này, chúng tô…" at bounding box center [405, 261] width 511 height 109
click at [558, 312] on font "Để quản lý vai trò của quản trị viên và người dùng trong ứng dụng này, chúng tô…" at bounding box center [405, 259] width 511 height 105
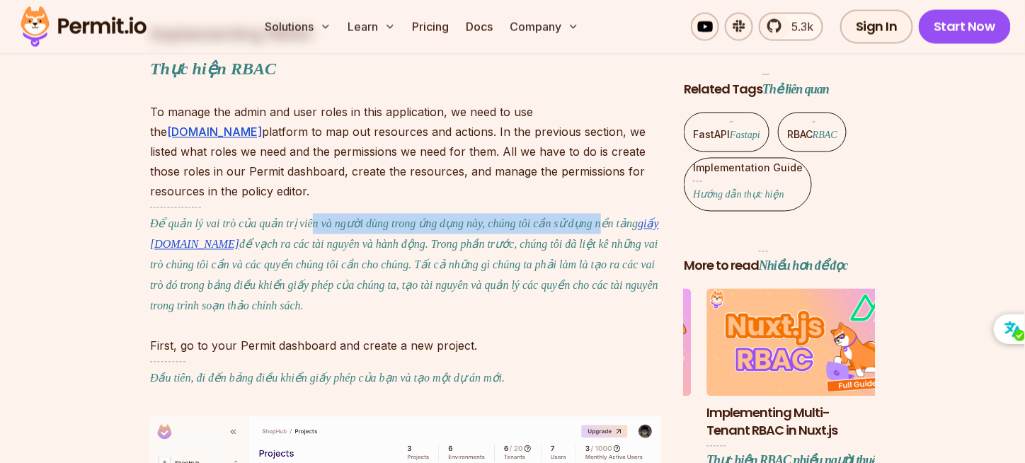
click at [306, 316] on font "Để quản lý vai trò của quản trị viên và người dùng trong ứng dụng này, chúng tô…" at bounding box center [405, 261] width 511 height 109
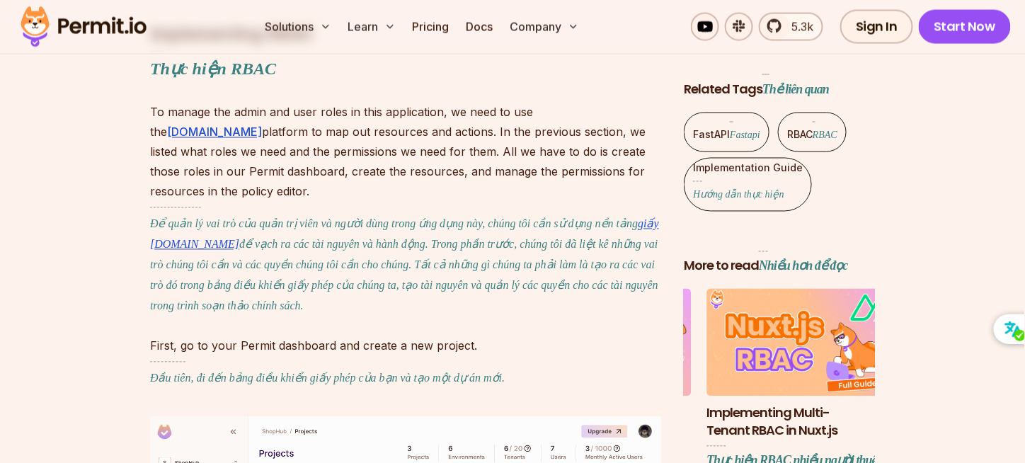
click at [247, 316] on font "Để quản lý vai trò của quản trị viên và người dùng trong ứng dụng này, chúng tô…" at bounding box center [405, 261] width 511 height 109
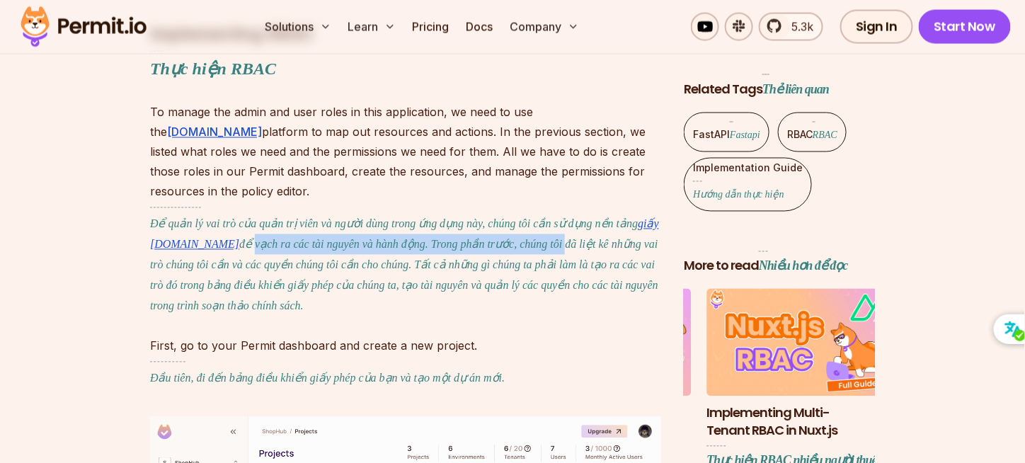
click at [507, 316] on font "Để quản lý vai trò của quản trị viên và người dùng trong ứng dụng này, chúng tô…" at bounding box center [405, 261] width 511 height 109
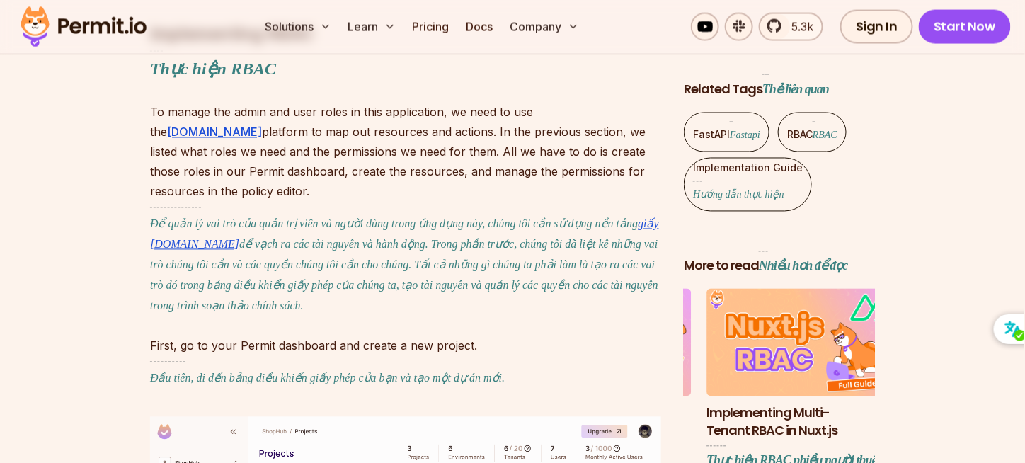
click at [524, 312] on font "Để quản lý vai trò của quản trị viên và người dùng trong ứng dụng này, chúng tô…" at bounding box center [405, 259] width 511 height 105
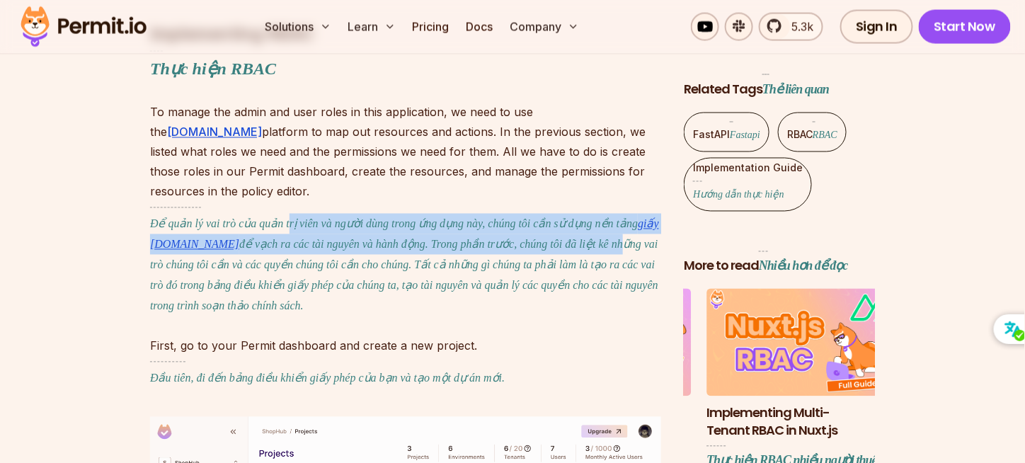
click at [283, 312] on font "Để quản lý vai trò của quản trị viên và người dùng trong ứng dụng này, chúng tô…" at bounding box center [405, 259] width 511 height 105
click at [258, 316] on font "Để quản lý vai trò của quản trị viên và người dùng trong ứng dụng này, chúng tô…" at bounding box center [405, 261] width 511 height 109
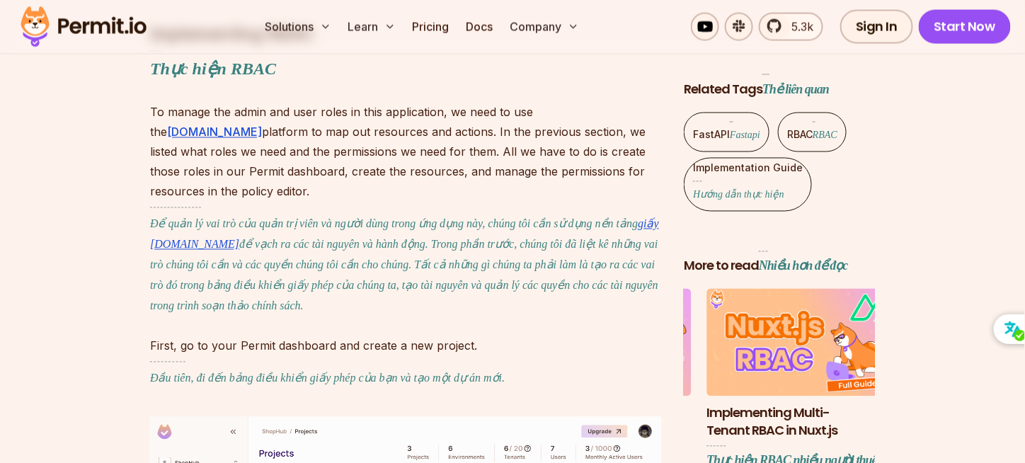
scroll to position [6309, 0]
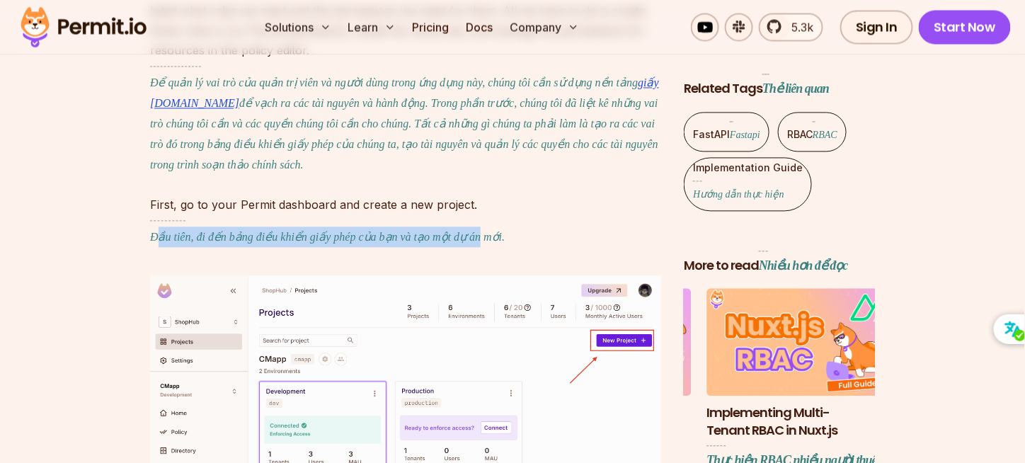
click at [468, 243] on font "Đầu tiên, đi đến bảng điều khiển giấy phép của bạn và tạo một dự án mới." at bounding box center [327, 231] width 355 height 23
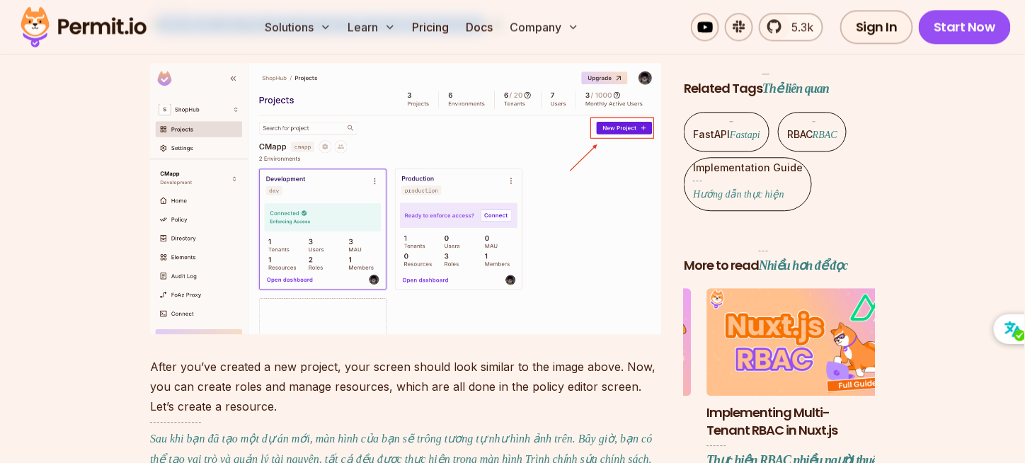
scroll to position [6663, 0]
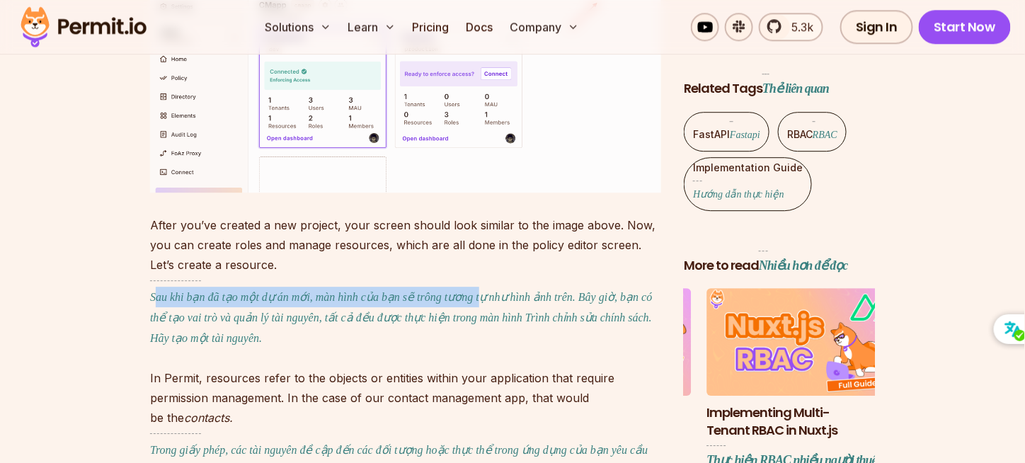
drag, startPoint x: 156, startPoint y: 381, endPoint x: 468, endPoint y: 378, distance: 311.4
click at [468, 344] on font "Sau khi bạn đã tạo một dự án mới, màn hình của bạn sẽ trông tương tự như hình ả…" at bounding box center [405, 312] width 511 height 64
drag, startPoint x: 469, startPoint y: 379, endPoint x: 497, endPoint y: 376, distance: 27.7
click at [472, 344] on font "Sau khi bạn đã tạo một dự án mới, màn hình của bạn sẽ trông tương tự như hình ả…" at bounding box center [405, 312] width 511 height 64
click at [280, 344] on font "Sau khi bạn đã tạo một dự án mới, màn hình của bạn sẽ trông tương tự như hình ả…" at bounding box center [405, 312] width 511 height 64
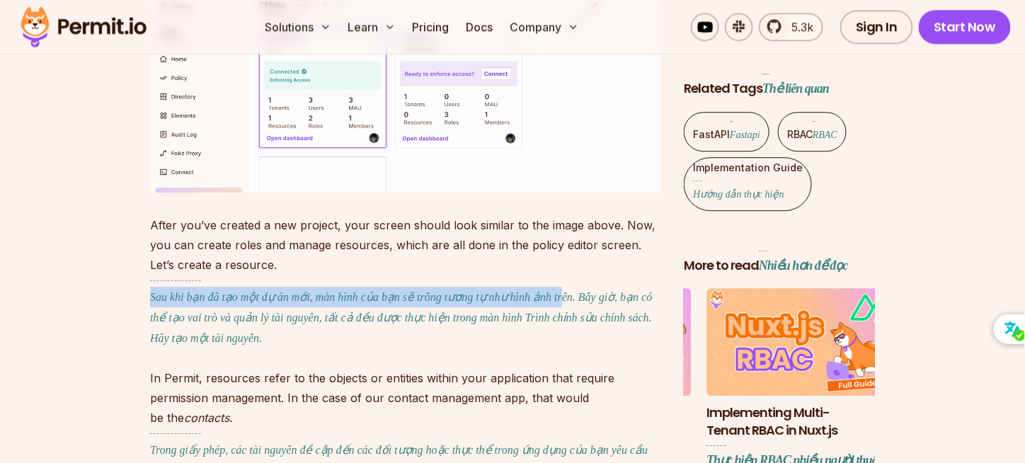
scroll to position [6804, 0]
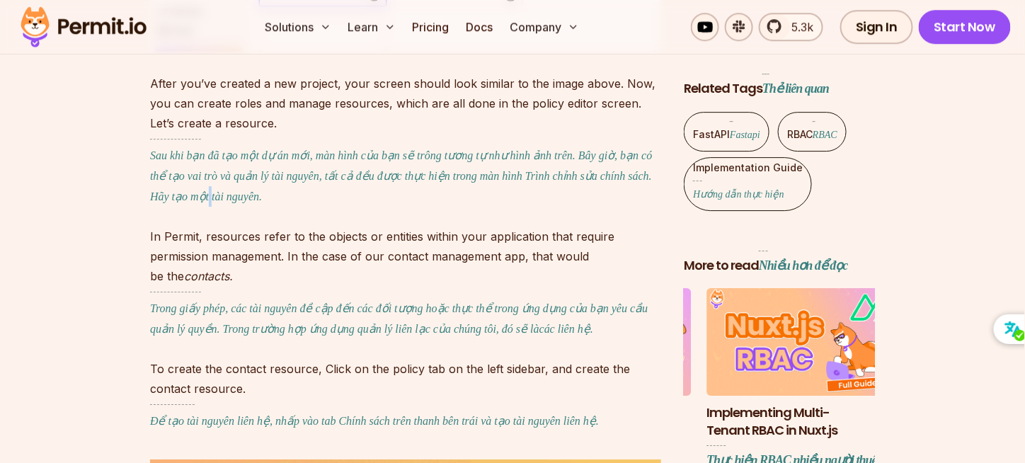
click at [212, 207] on font "Sau khi bạn đã tạo một dự án mới, màn hình của bạn sẽ trông tương tự như hình ả…" at bounding box center [405, 173] width 511 height 68
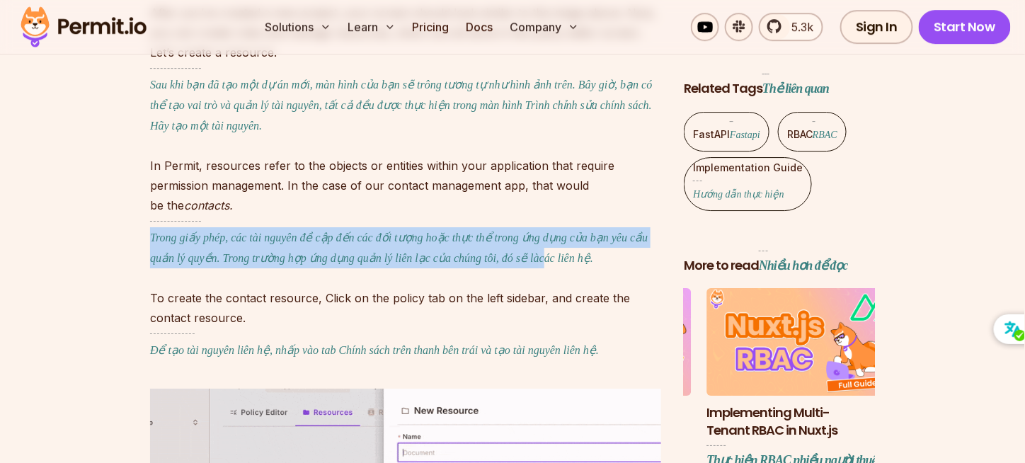
drag, startPoint x: 159, startPoint y: 314, endPoint x: 519, endPoint y: 340, distance: 361.1
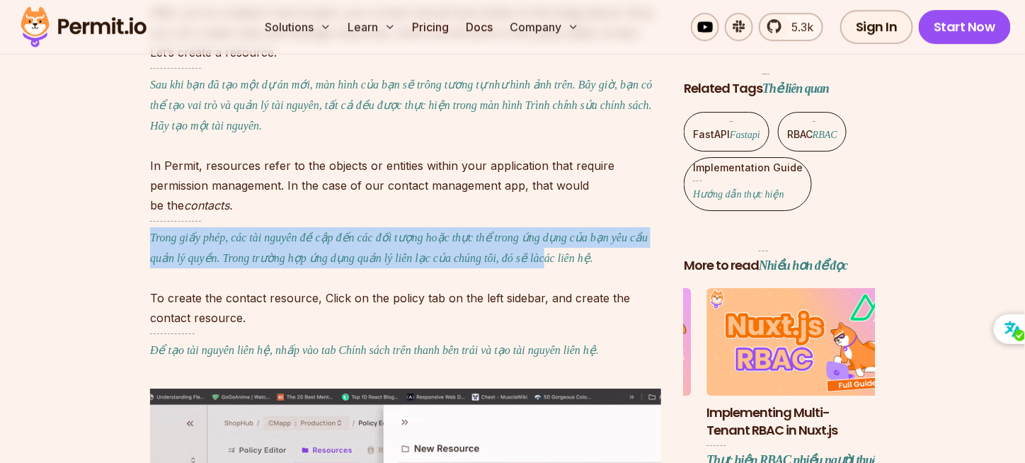
click at [517, 264] on font "Trong giấy phép, các tài nguyên đề cập đến các đối tượng hoặc thực thể trong ứn…" at bounding box center [405, 242] width 511 height 43
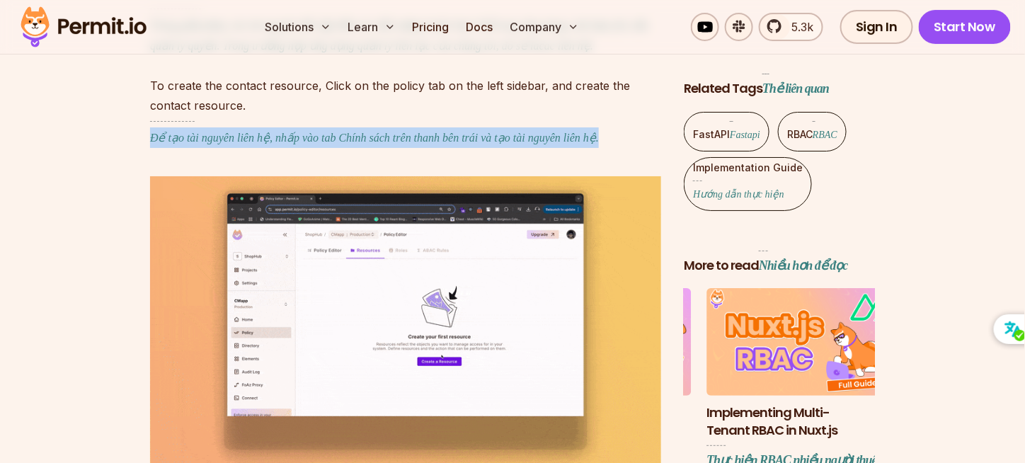
drag, startPoint x: 143, startPoint y: 221, endPoint x: 554, endPoint y: 237, distance: 411.4
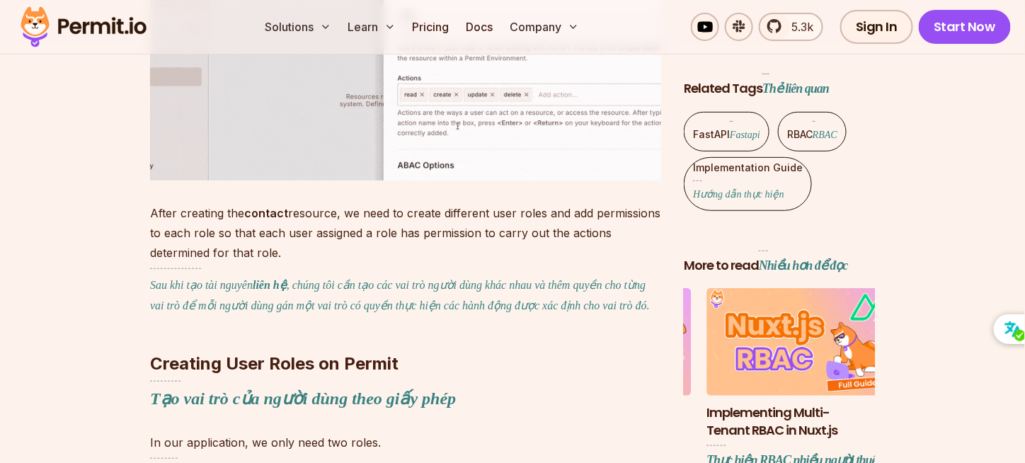
scroll to position [7441, 0]
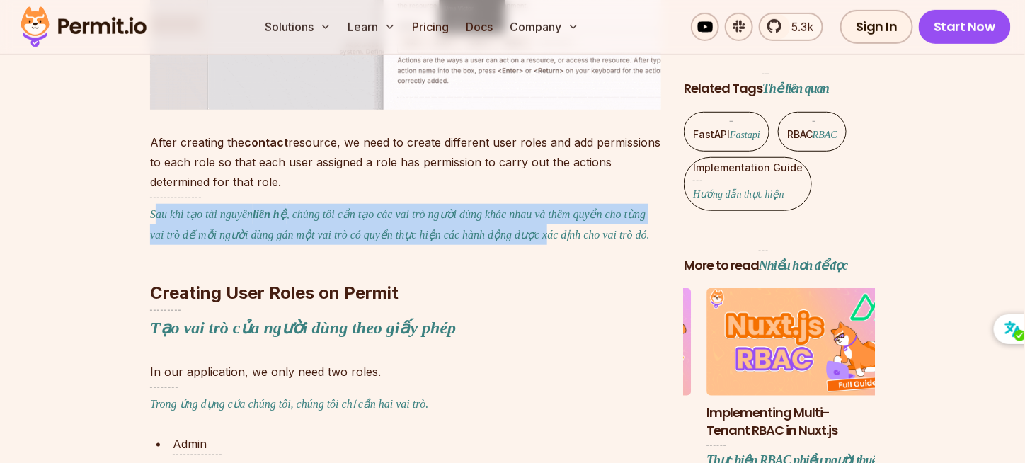
drag, startPoint x: 256, startPoint y: 296, endPoint x: 559, endPoint y: 310, distance: 303.1
click at [559, 241] on font "Sau khi tạo tài nguyên liên hệ , chúng tôi cần tạo các vai trò người dùng khác …" at bounding box center [405, 218] width 511 height 43
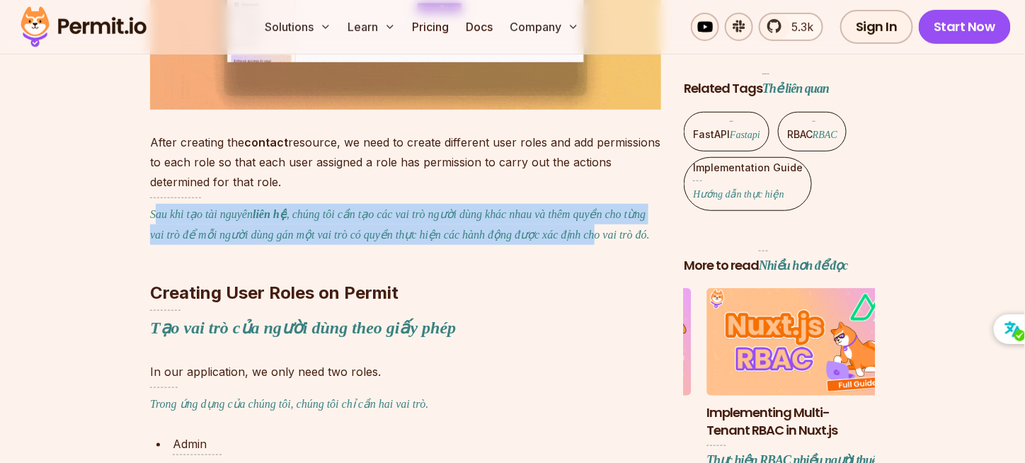
click at [559, 241] on font "Sau khi tạo tài nguyên liên hệ , chúng tôi cần tạo các vai trò người dùng khác …" at bounding box center [405, 218] width 511 height 43
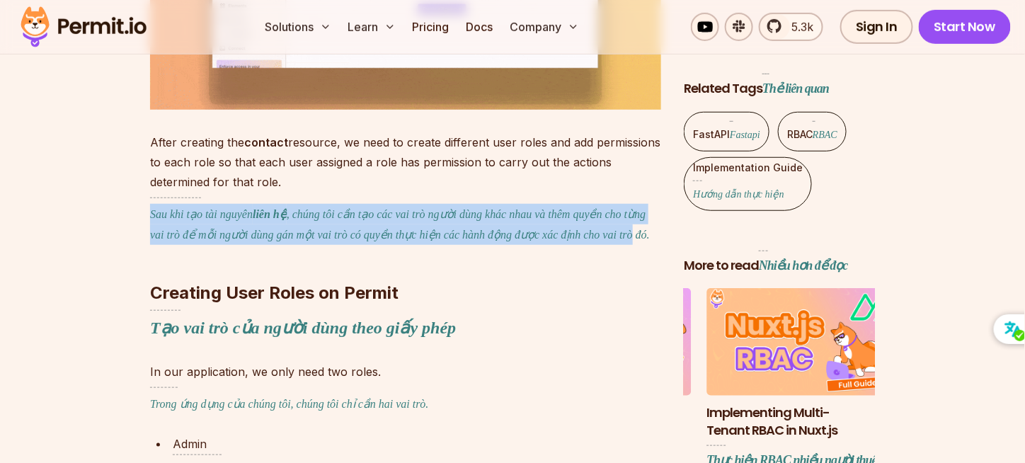
drag, startPoint x: 582, startPoint y: 311, endPoint x: 202, endPoint y: 260, distance: 383.4
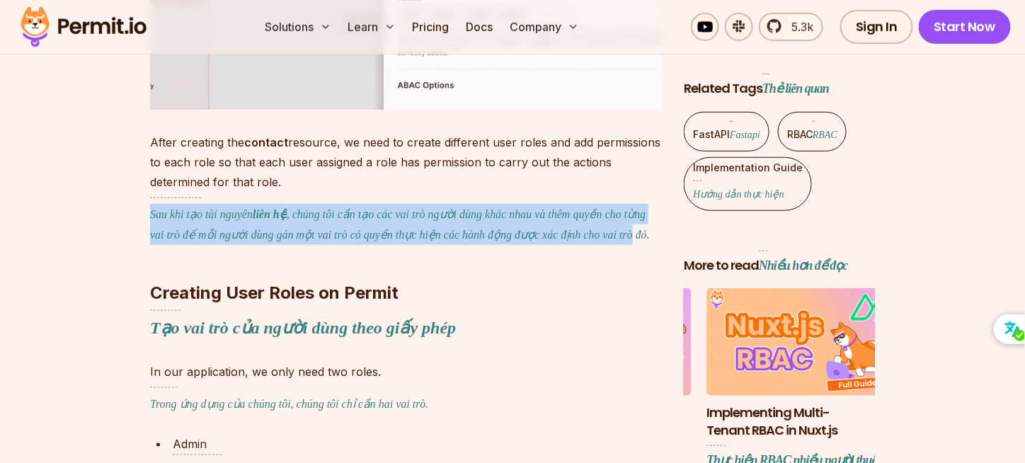
click at [208, 250] on p "After creating the contact resource, we need to create different user roles and…" at bounding box center [405, 191] width 511 height 118
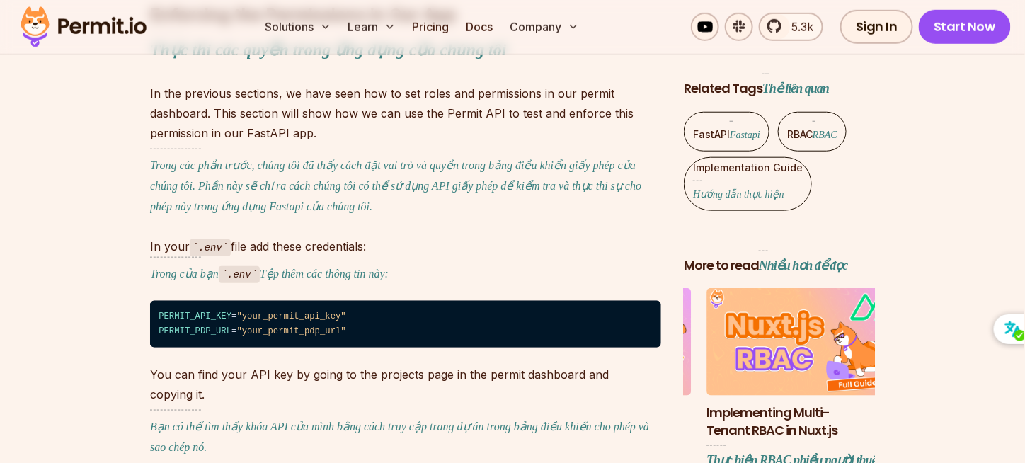
scroll to position [9422, 0]
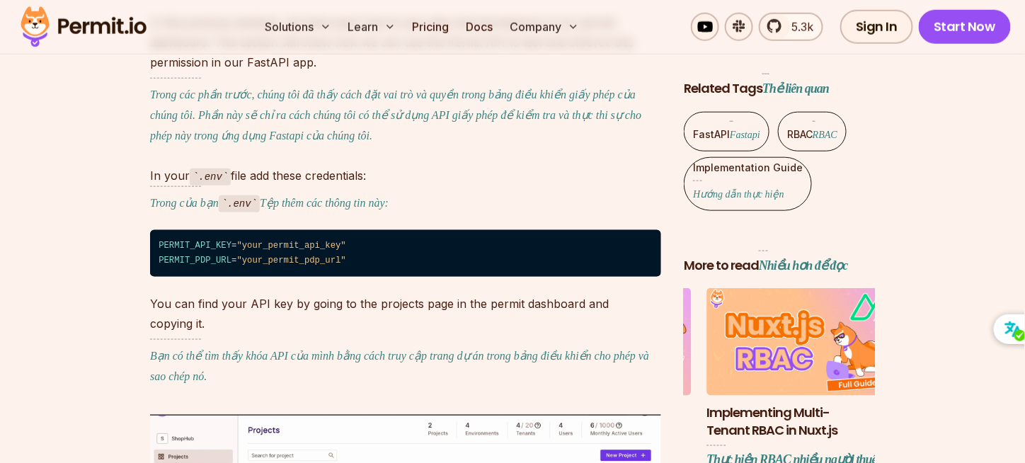
drag, startPoint x: 272, startPoint y: 265, endPoint x: 443, endPoint y: 272, distance: 171.4
click at [443, 213] on p "In your .env file add these credentials: Trong của bạn .env Tệp thêm các thông …" at bounding box center [405, 189] width 511 height 47
drag, startPoint x: 351, startPoint y: 336, endPoint x: 255, endPoint y: 333, distance: 96.3
click at [255, 277] on code "PERMIT_API_KEY = "your_permit_api_key" PERMIT_PDP_URL = "your_permit_pdp_url"" at bounding box center [405, 253] width 511 height 47
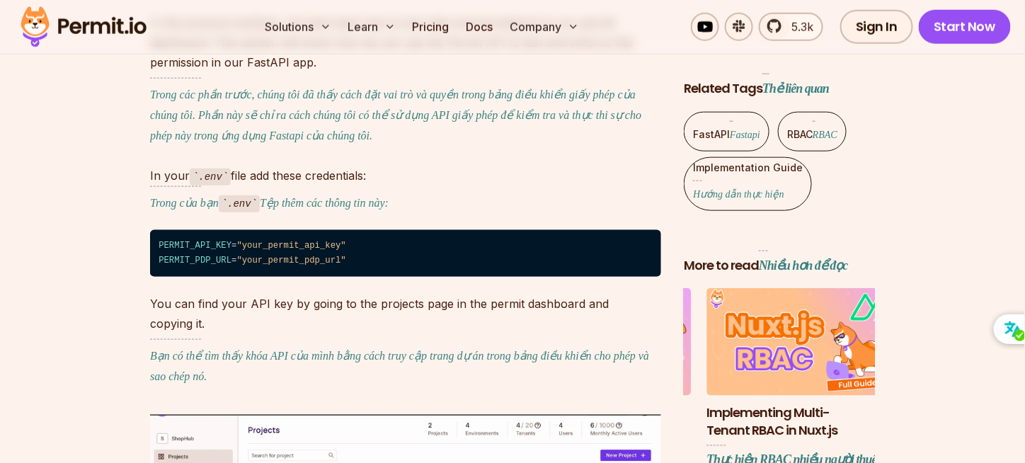
drag, startPoint x: 251, startPoint y: 372, endPoint x: 243, endPoint y: 381, distance: 11.5
click at [250, 373] on p "You can find your API key by going to the projects page in the permit dashboard…" at bounding box center [405, 343] width 511 height 98
drag, startPoint x: 205, startPoint y: 393, endPoint x: 349, endPoint y: 411, distance: 144.7
click at [347, 386] on font "Bạn có thể tìm thấy khóa API của mình bằng cách truy cập trang dự án trong bảng…" at bounding box center [405, 362] width 511 height 47
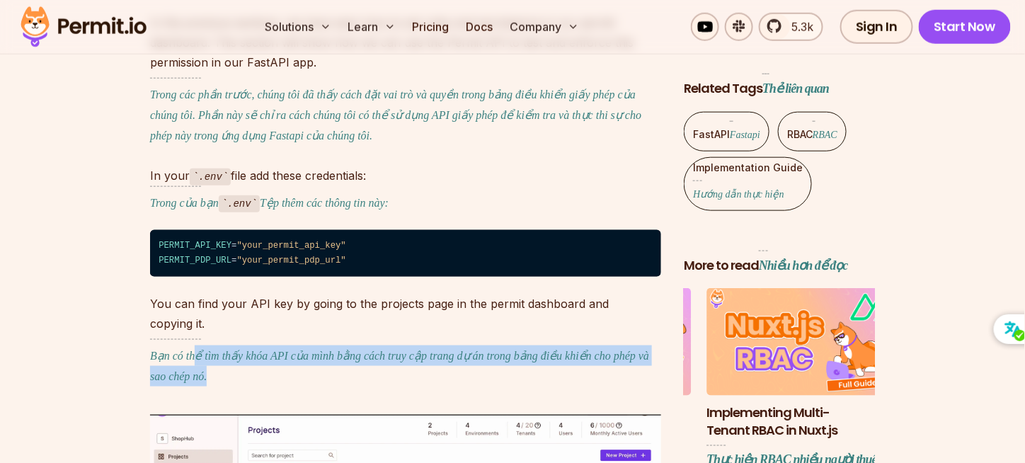
click at [409, 386] on font "Bạn có thể tìm thấy khóa API của mình bằng cách truy cập trang dự án trong bảng…" at bounding box center [405, 362] width 511 height 47
click at [496, 386] on font "Bạn có thể tìm thấy khóa API của mình bằng cách truy cập trang dự án trong bảng…" at bounding box center [405, 362] width 511 height 47
click at [520, 382] on font "Bạn có thể tìm thấy khóa API của mình bằng cách truy cập trang dự án trong bảng…" at bounding box center [405, 360] width 511 height 43
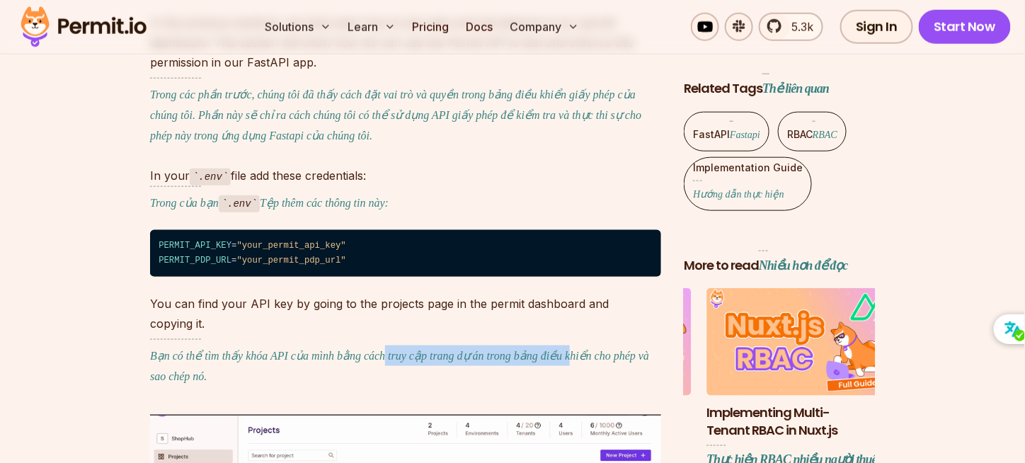
drag, startPoint x: 558, startPoint y: 397, endPoint x: 347, endPoint y: 394, distance: 210.9
click at [366, 382] on font "Bạn có thể tìm thấy khóa API của mình bằng cách truy cập trang dự án trong bảng…" at bounding box center [405, 360] width 511 height 43
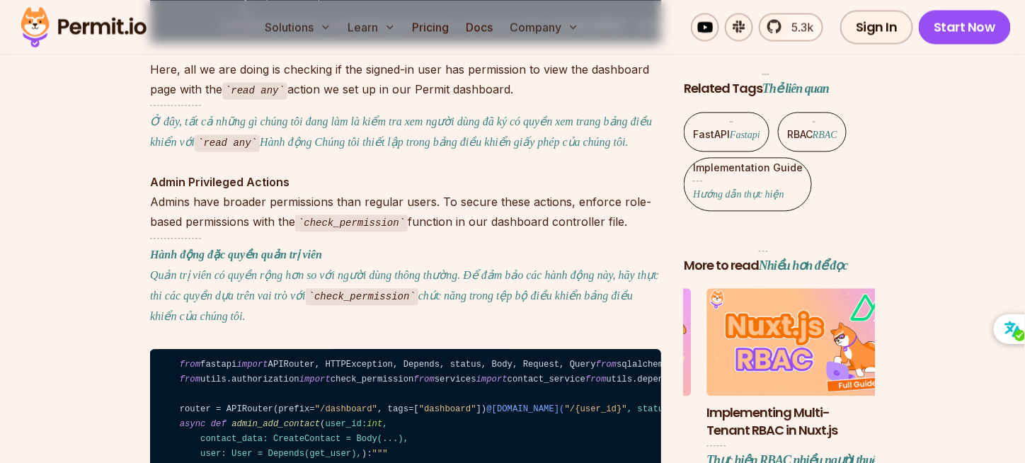
scroll to position [13597, 0]
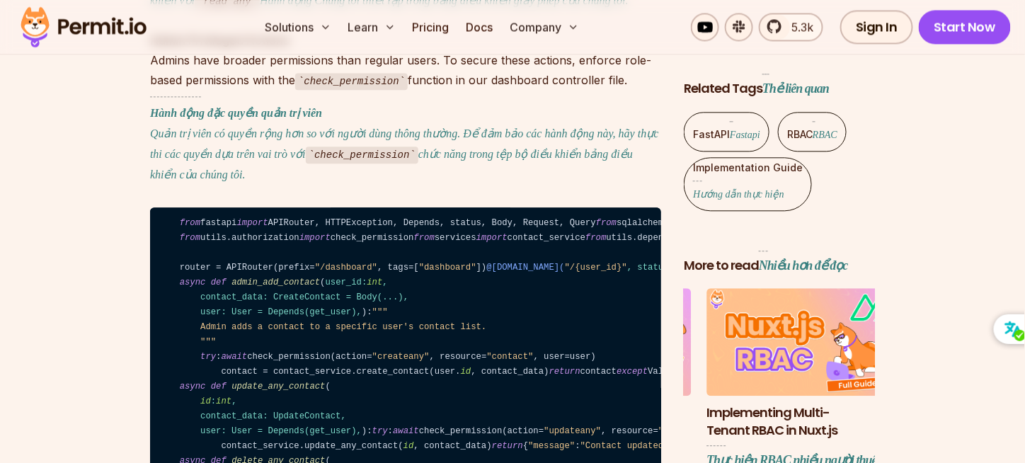
drag, startPoint x: 171, startPoint y: 189, endPoint x: 517, endPoint y: 201, distance: 346.2
drag, startPoint x: 407, startPoint y: 232, endPoint x: 383, endPoint y: 245, distance: 27.2
drag, startPoint x: 203, startPoint y: 318, endPoint x: 496, endPoint y: 323, distance: 293.0
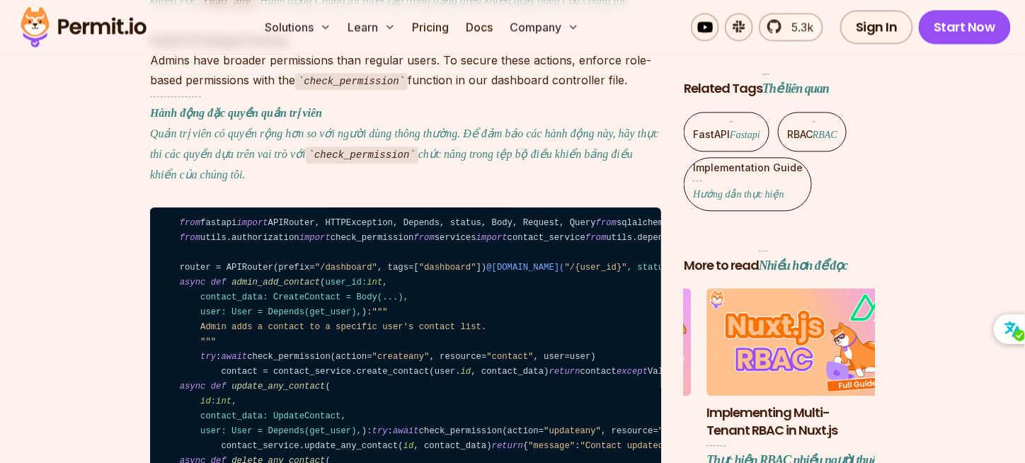
drag, startPoint x: 578, startPoint y: 318, endPoint x: 232, endPoint y: 292, distance: 347.0
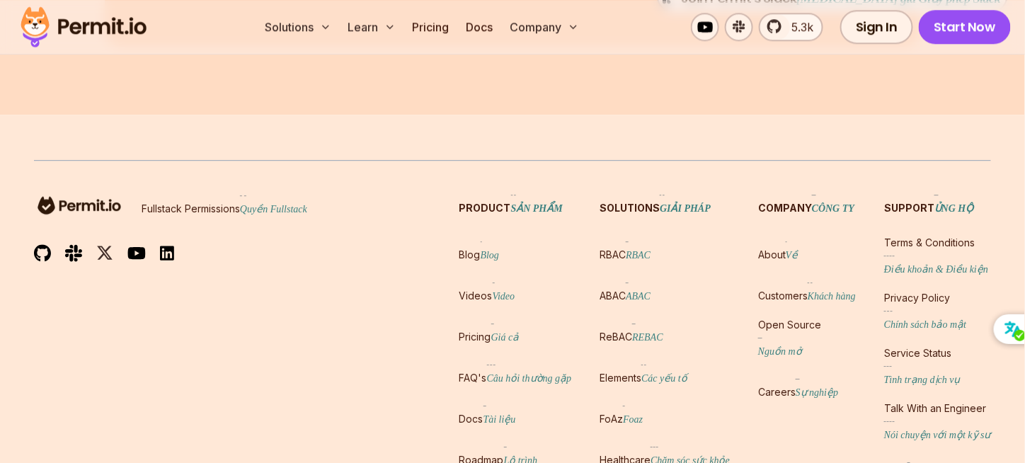
scroll to position [15861, 0]
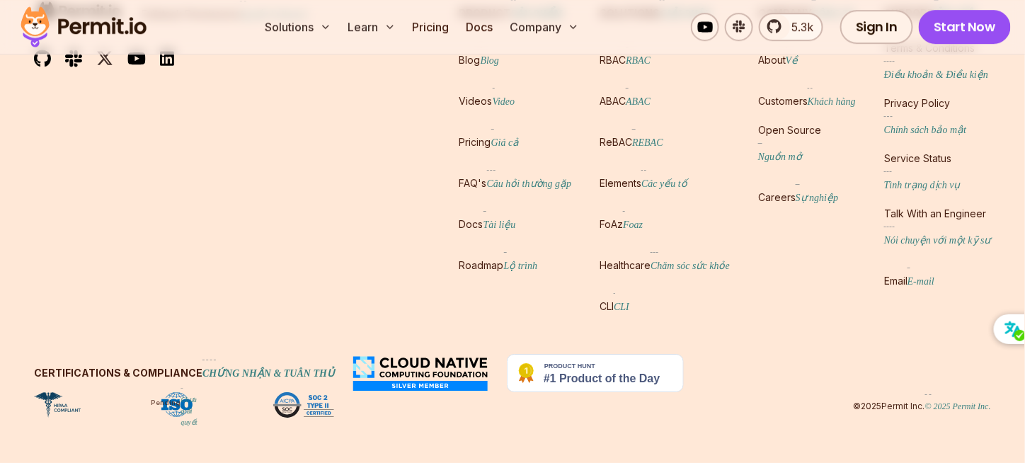
drag, startPoint x: 250, startPoint y: 223, endPoint x: 483, endPoint y: 241, distance: 232.8
drag, startPoint x: 551, startPoint y: 245, endPoint x: 237, endPoint y: 239, distance: 313.5
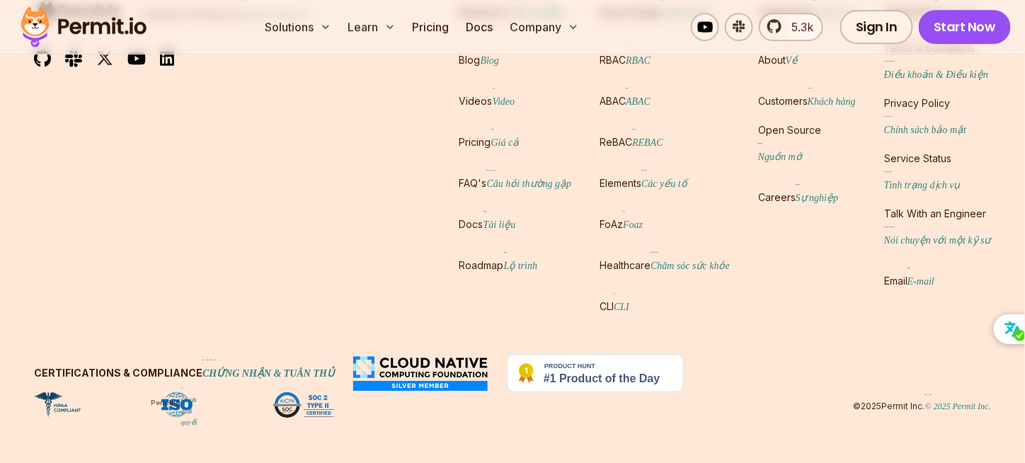
scroll to position [16003, 0]
drag, startPoint x: 159, startPoint y: 222, endPoint x: 368, endPoint y: 238, distance: 209.4
drag, startPoint x: 350, startPoint y: 221, endPoint x: 204, endPoint y: 217, distance: 145.1
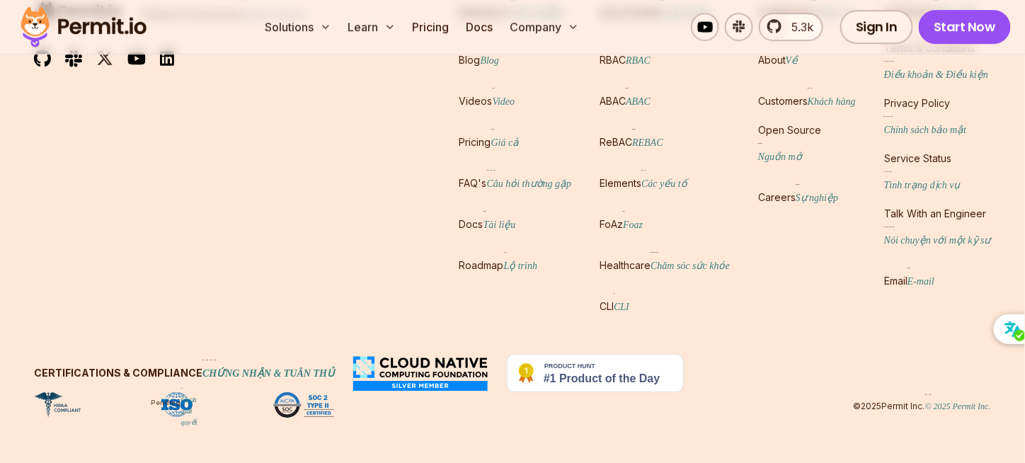
drag, startPoint x: 194, startPoint y: 221, endPoint x: 289, endPoint y: 229, distance: 95.1
drag, startPoint x: 228, startPoint y: 246, endPoint x: 255, endPoint y: 246, distance: 26.9
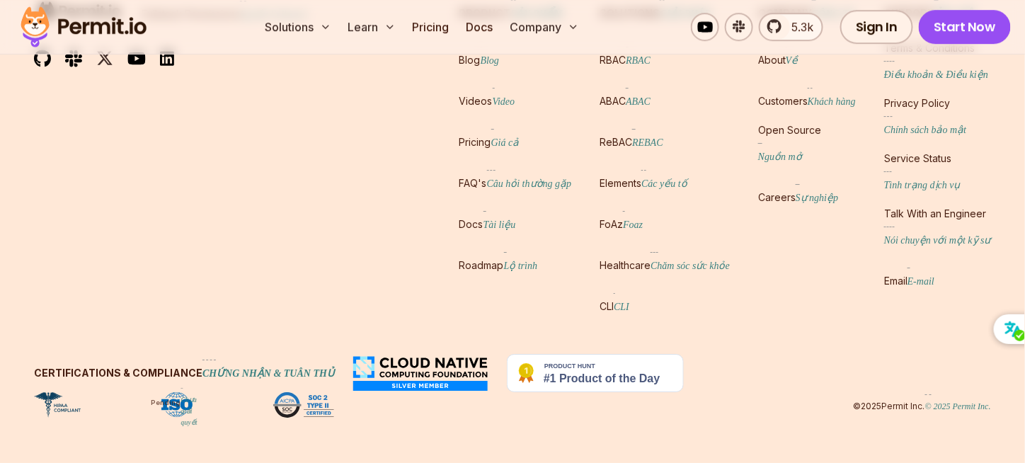
drag, startPoint x: 304, startPoint y: 246, endPoint x: 416, endPoint y: 253, distance: 112.0
drag, startPoint x: 433, startPoint y: 246, endPoint x: 281, endPoint y: 235, distance: 152.5
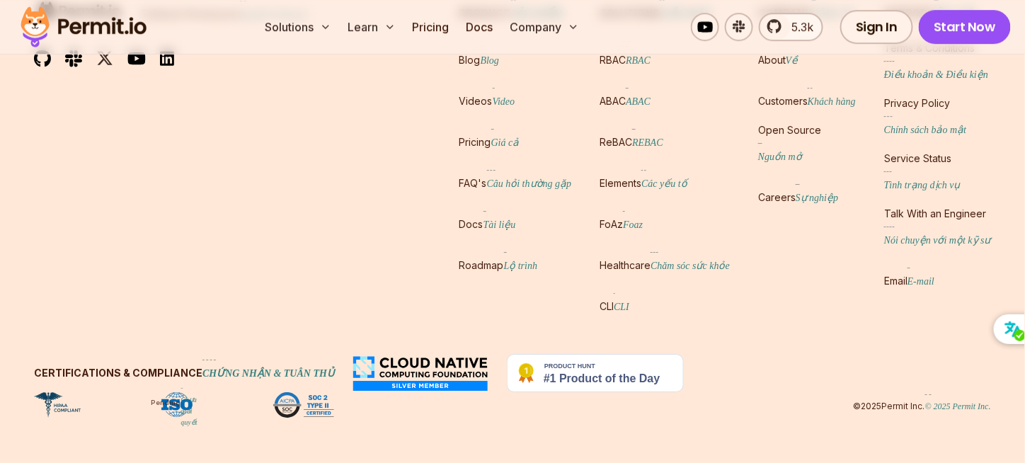
drag, startPoint x: 208, startPoint y: 215, endPoint x: 288, endPoint y: 226, distance: 80.7
